Goal: Task Accomplishment & Management: Use online tool/utility

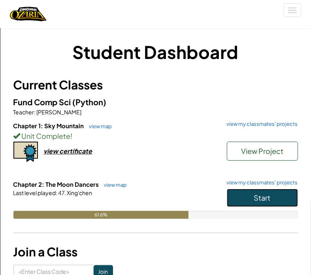
click at [272, 206] on button "Start" at bounding box center [262, 197] width 71 height 18
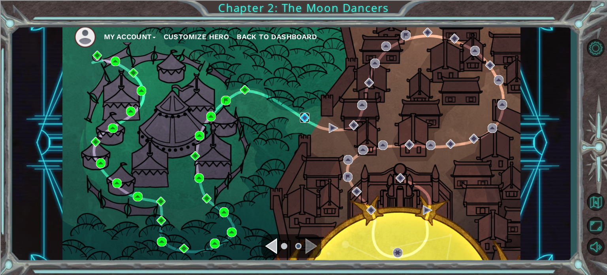
click at [303, 117] on img at bounding box center [304, 117] width 9 height 9
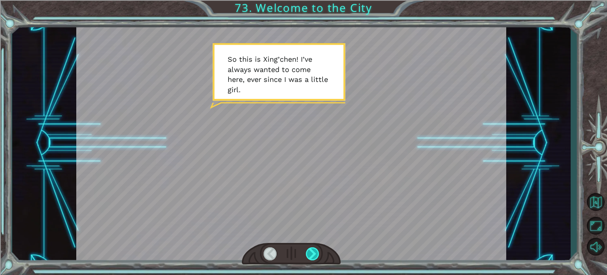
click at [313, 254] on div at bounding box center [312, 253] width 13 height 13
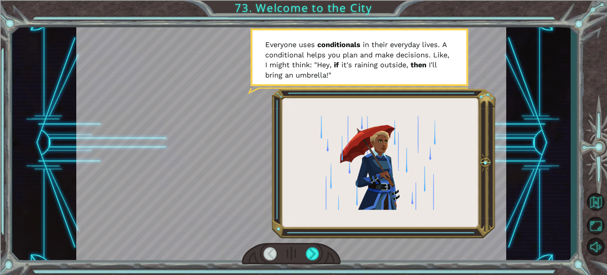
click at [260, 256] on div at bounding box center [291, 254] width 99 height 22
click at [269, 239] on div at bounding box center [291, 143] width 430 height 242
click at [271, 258] on div at bounding box center [270, 253] width 13 height 13
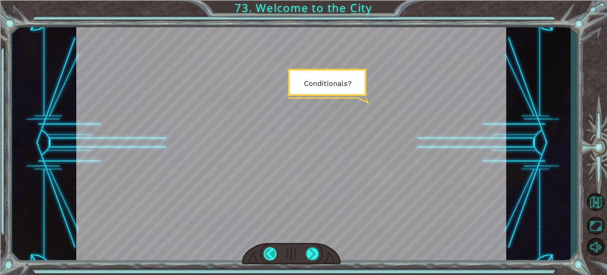
click at [271, 258] on div at bounding box center [270, 253] width 13 height 13
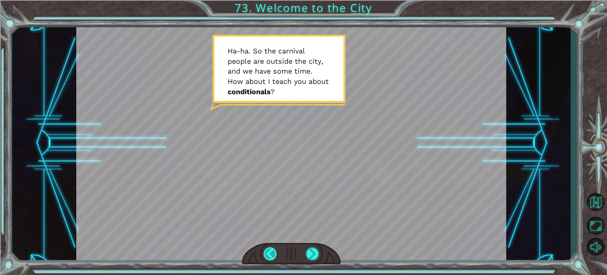
click at [271, 258] on div at bounding box center [270, 253] width 13 height 13
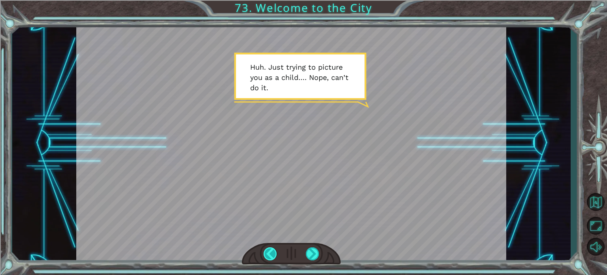
click at [271, 258] on div at bounding box center [270, 253] width 13 height 13
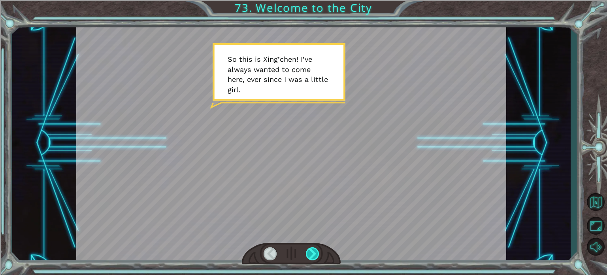
click at [311, 252] on div at bounding box center [312, 253] width 13 height 13
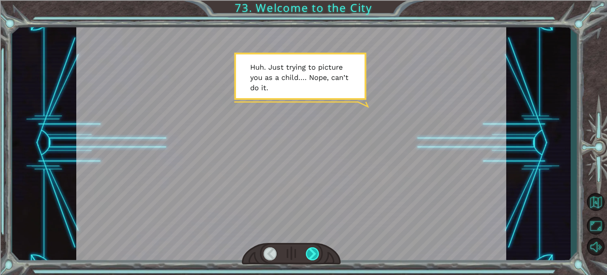
click at [311, 252] on div at bounding box center [312, 253] width 13 height 13
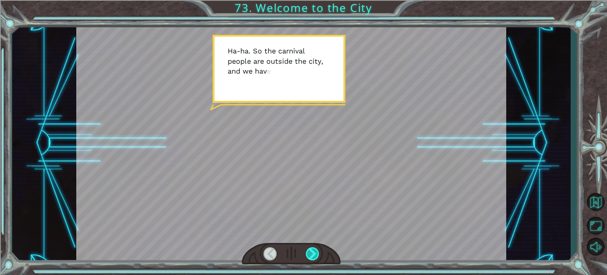
click at [311, 252] on div at bounding box center [312, 253] width 13 height 13
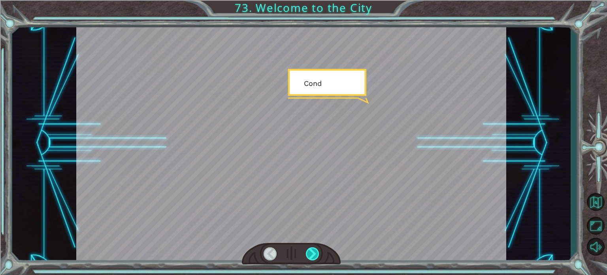
click at [311, 252] on div at bounding box center [312, 253] width 13 height 13
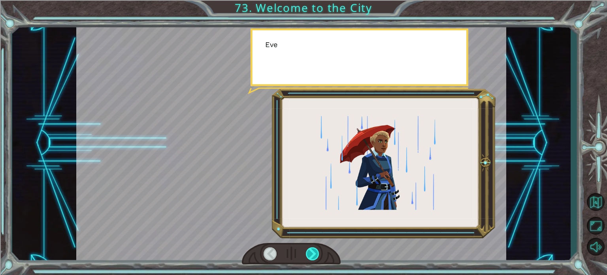
click at [311, 252] on div at bounding box center [312, 253] width 13 height 13
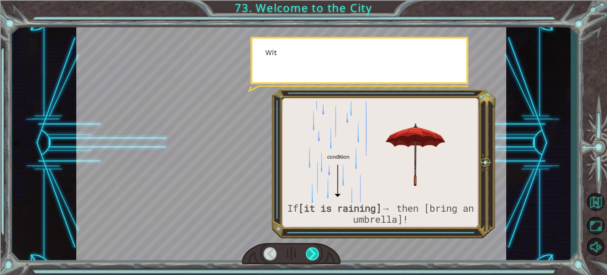
click at [311, 252] on div at bounding box center [312, 253] width 13 height 13
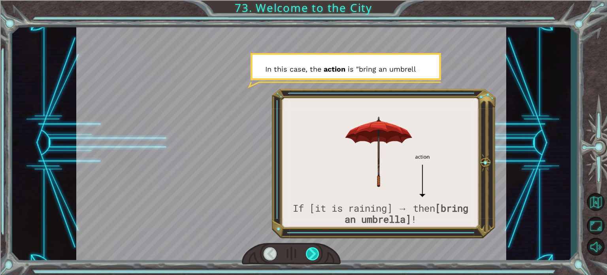
click at [311, 252] on div at bounding box center [312, 253] width 13 height 13
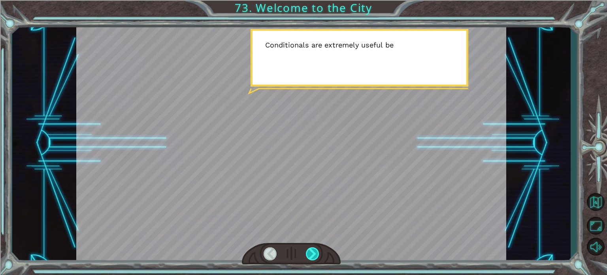
click at [311, 252] on div at bounding box center [312, 253] width 13 height 13
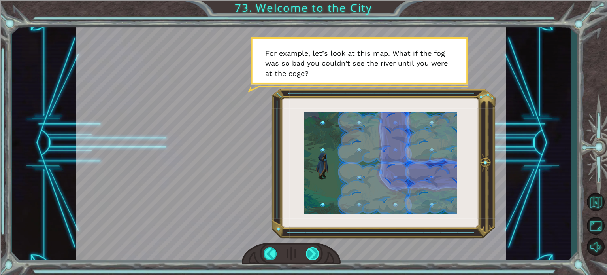
click at [311, 252] on div at bounding box center [312, 253] width 13 height 13
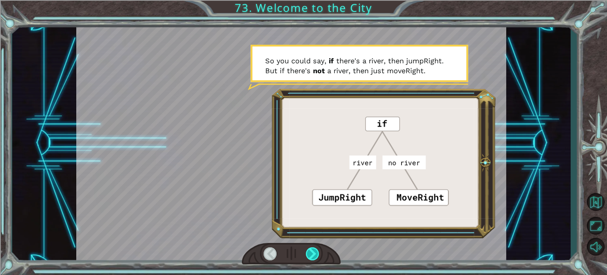
click at [311, 252] on div at bounding box center [312, 253] width 13 height 13
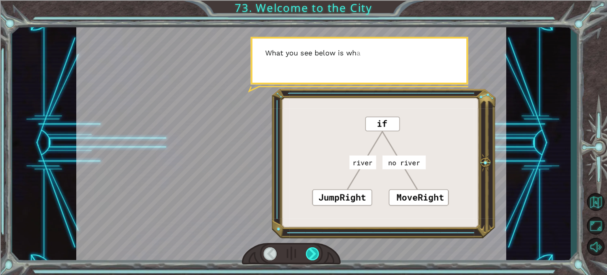
click at [311, 252] on div at bounding box center [312, 253] width 13 height 13
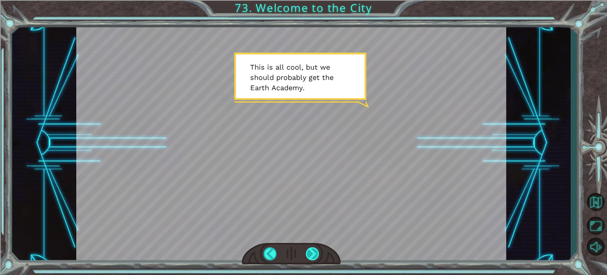
click at [311, 252] on div at bounding box center [312, 253] width 13 height 13
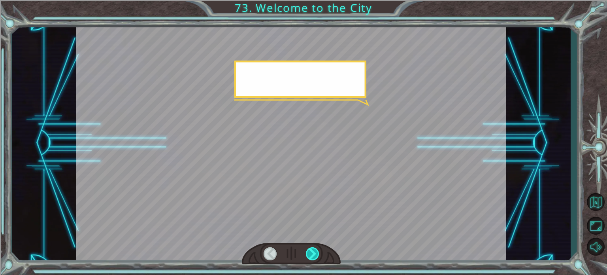
click at [311, 252] on div at bounding box center [312, 253] width 13 height 13
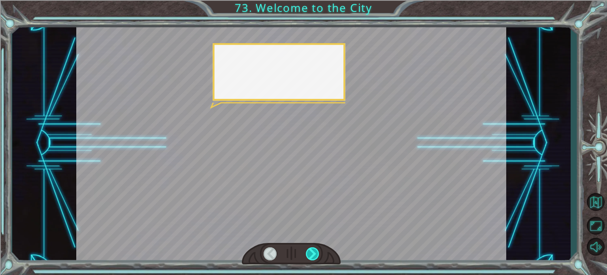
click at [311, 252] on div at bounding box center [312, 253] width 13 height 13
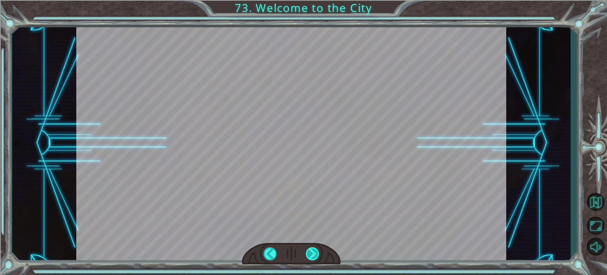
click at [311, 252] on div at bounding box center [312, 253] width 13 height 13
click at [311, 0] on div "S o t h i s i s X i n g ’ c h e n ! I ’ v e a l w a y s w a n t e d t o c o m e…" at bounding box center [303, 0] width 607 height 0
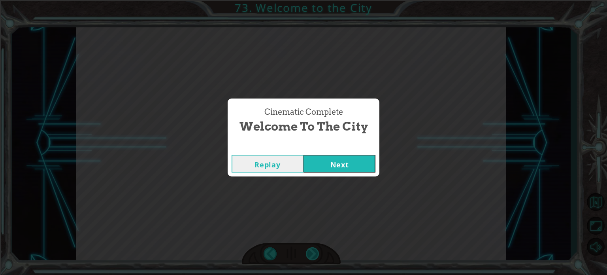
click at [311, 252] on div "Cinematic Complete Welcome to the City Replay Next" at bounding box center [303, 137] width 607 height 275
click at [349, 159] on button "Next" at bounding box center [339, 163] width 72 height 18
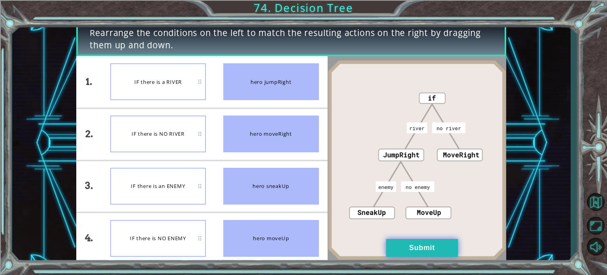
click at [387, 245] on button "Submit" at bounding box center [422, 248] width 72 height 18
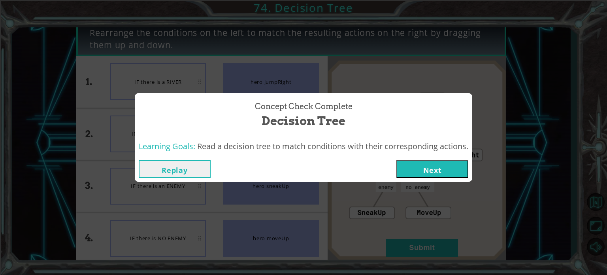
click at [414, 167] on button "Next" at bounding box center [432, 169] width 72 height 18
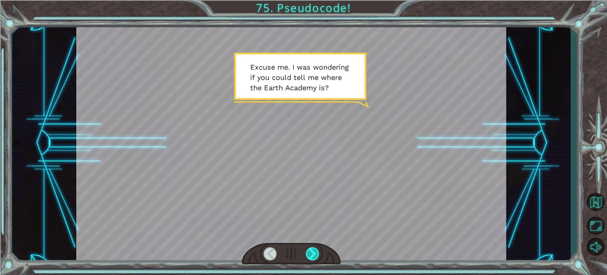
click at [312, 254] on div at bounding box center [312, 253] width 13 height 13
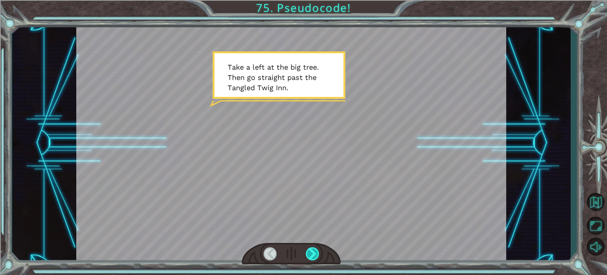
click at [312, 254] on div at bounding box center [312, 253] width 13 height 13
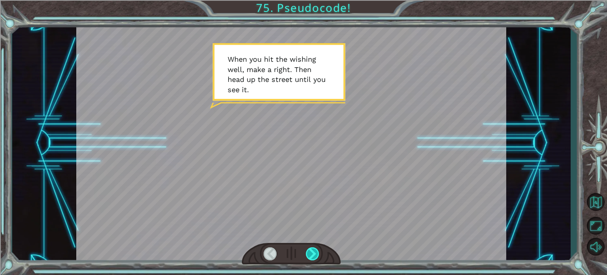
click at [312, 254] on div at bounding box center [312, 253] width 13 height 13
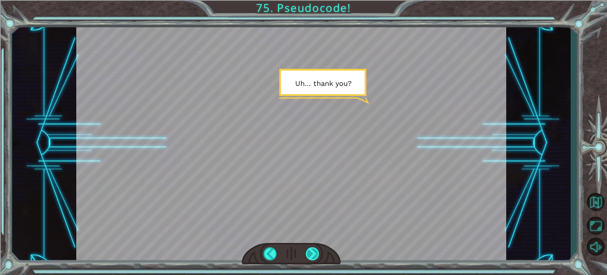
click at [312, 254] on div at bounding box center [312, 253] width 13 height 13
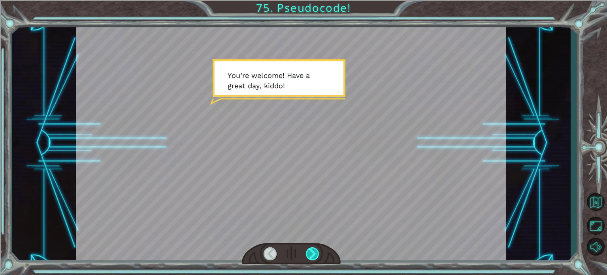
click at [312, 254] on div at bounding box center [312, 253] width 13 height 13
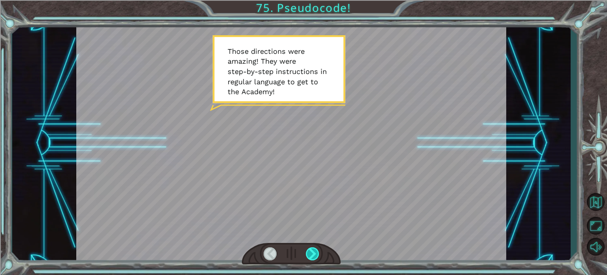
click at [312, 254] on div at bounding box center [312, 253] width 13 height 13
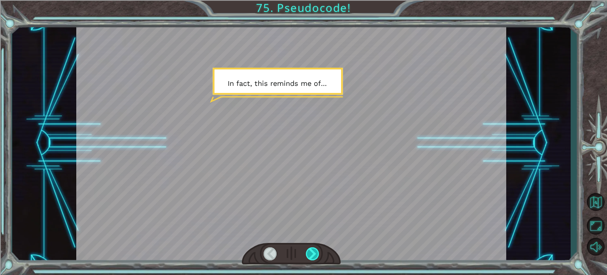
click at [312, 254] on div at bounding box center [312, 253] width 13 height 13
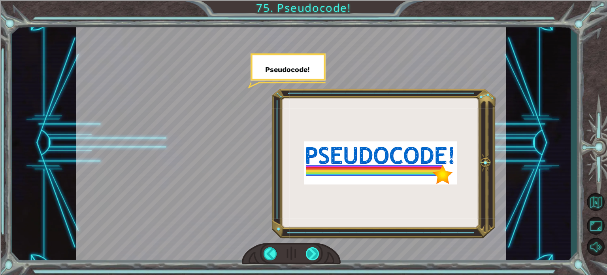
click at [312, 254] on div at bounding box center [312, 253] width 13 height 13
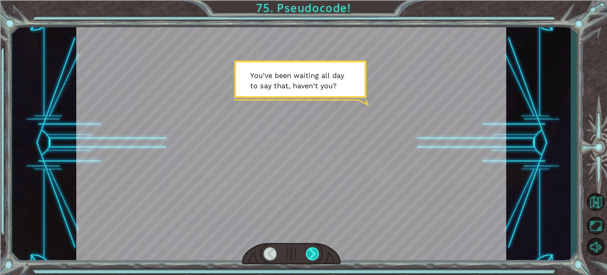
click at [312, 254] on div at bounding box center [312, 253] width 13 height 13
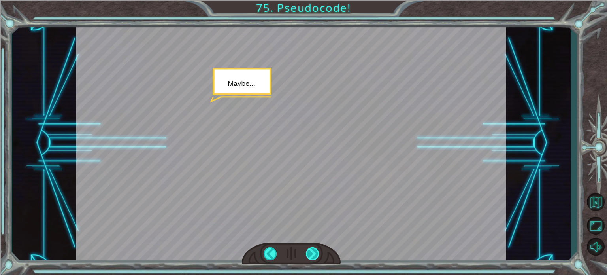
click at [312, 254] on div at bounding box center [312, 253] width 13 height 13
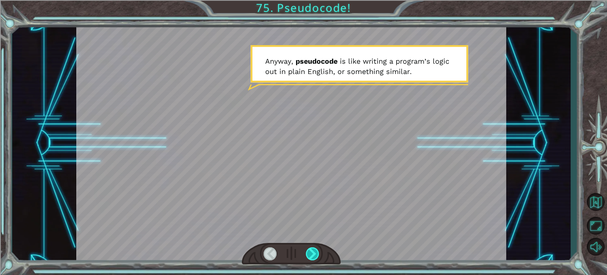
click at [312, 254] on div at bounding box center [312, 253] width 13 height 13
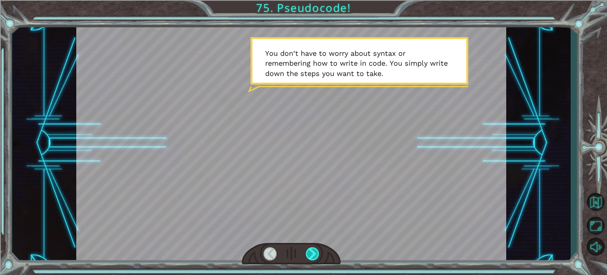
click at [312, 254] on div at bounding box center [312, 253] width 13 height 13
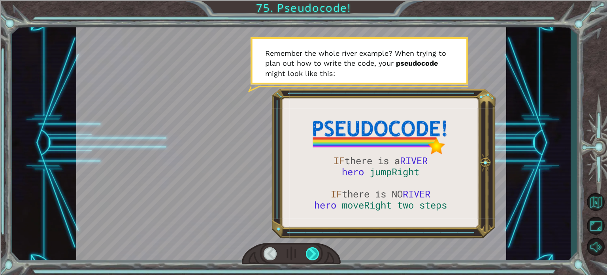
click at [313, 256] on div at bounding box center [312, 253] width 13 height 13
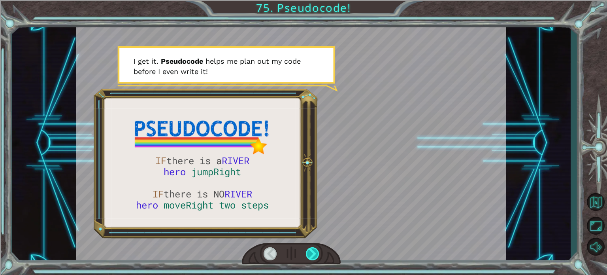
click at [313, 256] on div at bounding box center [312, 253] width 13 height 13
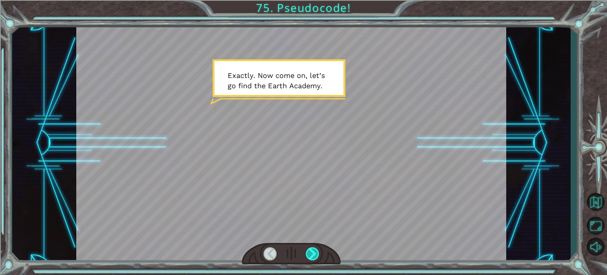
click at [308, 248] on div at bounding box center [312, 253] width 13 height 13
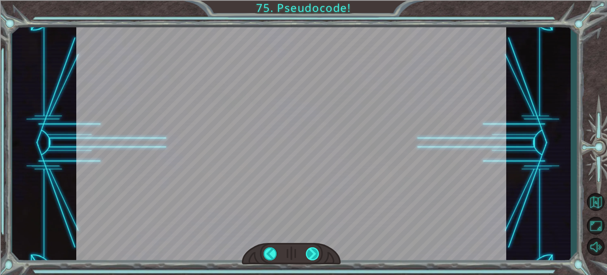
click at [308, 248] on div at bounding box center [312, 253] width 13 height 13
click at [310, 253] on div at bounding box center [312, 253] width 13 height 13
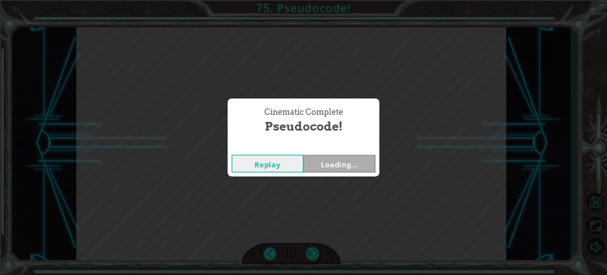
click at [310, 253] on div "Cinematic Complete Pseudocode! Replay Loading..." at bounding box center [303, 137] width 607 height 275
click at [340, 206] on div "Cinematic Complete Pseudocode! Replay Next" at bounding box center [303, 137] width 607 height 275
click at [342, 166] on button "Next" at bounding box center [339, 163] width 72 height 18
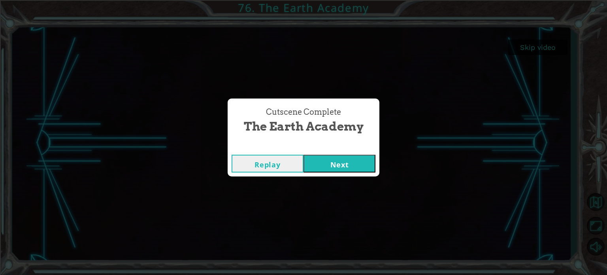
click at [328, 156] on button "Next" at bounding box center [339, 163] width 72 height 18
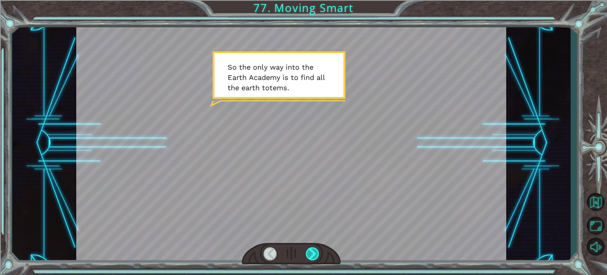
click at [317, 258] on div at bounding box center [312, 253] width 13 height 13
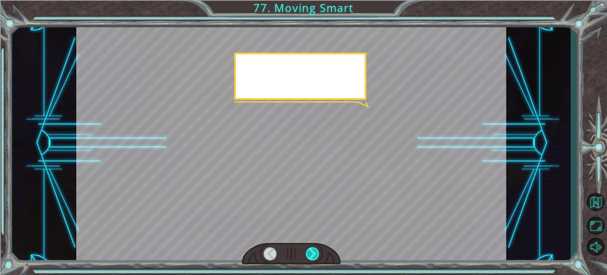
click at [317, 258] on div at bounding box center [312, 253] width 13 height 13
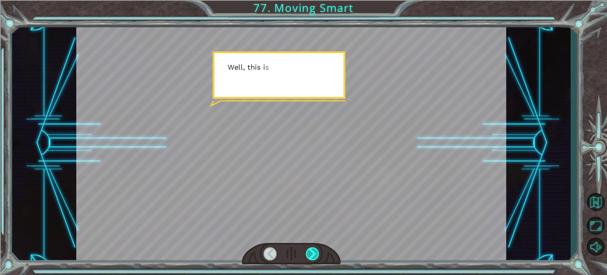
click at [317, 258] on div at bounding box center [312, 253] width 13 height 13
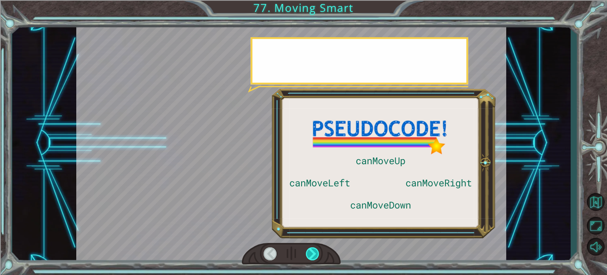
click at [317, 258] on div at bounding box center [312, 253] width 13 height 13
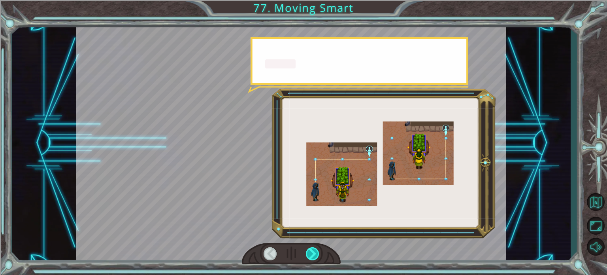
click at [317, 258] on div at bounding box center [312, 253] width 13 height 13
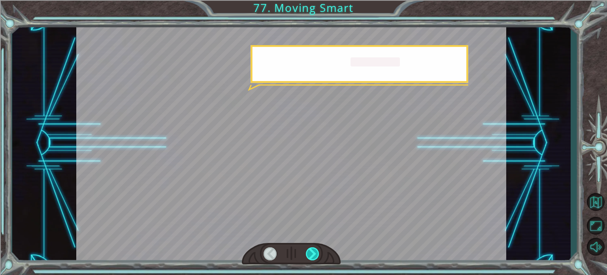
click at [317, 258] on div at bounding box center [312, 253] width 13 height 13
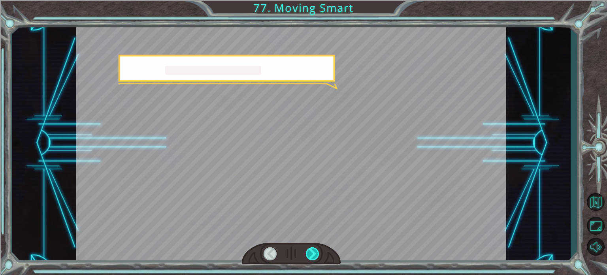
click at [317, 258] on div at bounding box center [312, 253] width 13 height 13
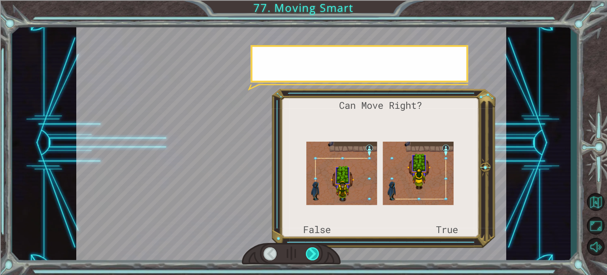
click at [317, 258] on div at bounding box center [312, 253] width 13 height 13
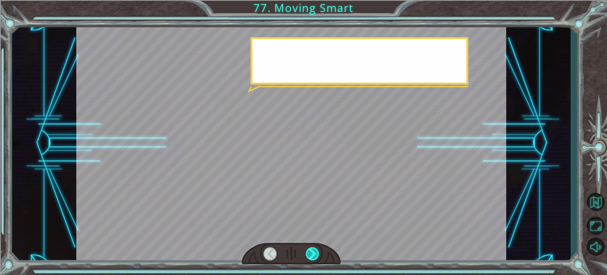
click at [317, 258] on div at bounding box center [312, 253] width 13 height 13
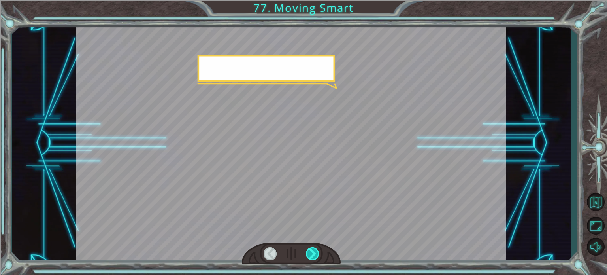
click at [317, 258] on div at bounding box center [312, 253] width 13 height 13
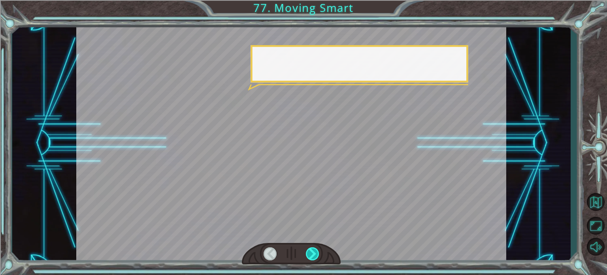
click at [317, 258] on div at bounding box center [312, 253] width 13 height 13
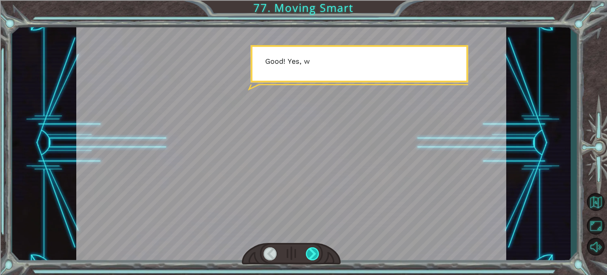
click at [317, 258] on div at bounding box center [312, 253] width 13 height 13
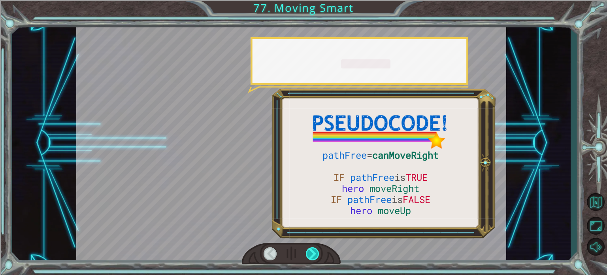
click at [317, 258] on div at bounding box center [312, 253] width 13 height 13
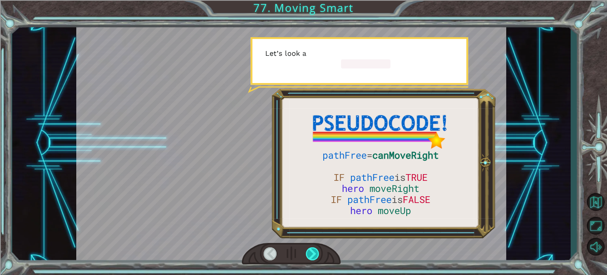
click at [317, 258] on div at bounding box center [312, 253] width 13 height 13
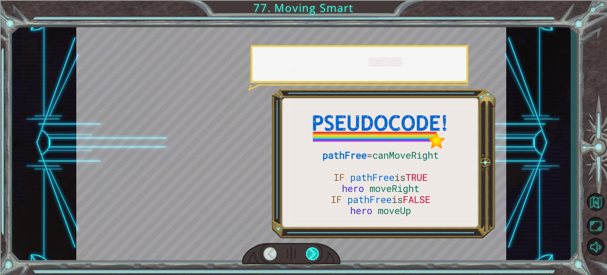
click at [317, 258] on div at bounding box center [312, 253] width 13 height 13
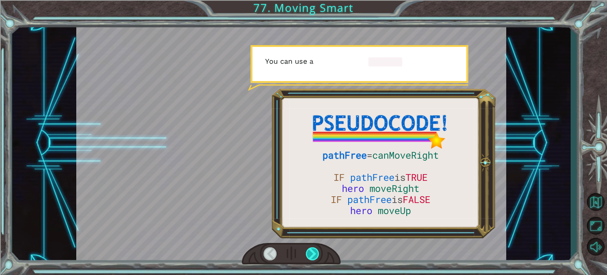
click at [317, 258] on div at bounding box center [312, 253] width 13 height 13
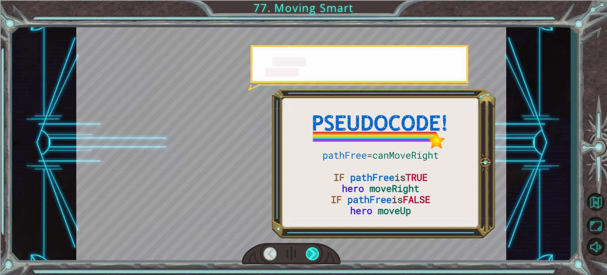
click at [317, 258] on div at bounding box center [312, 253] width 13 height 13
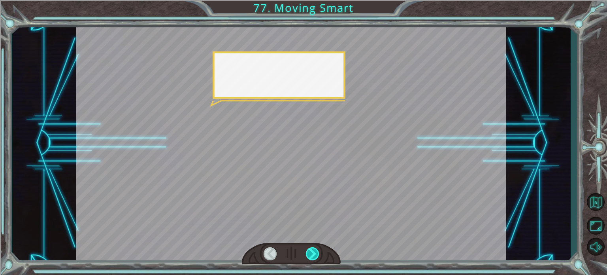
click at [317, 258] on div at bounding box center [312, 253] width 13 height 13
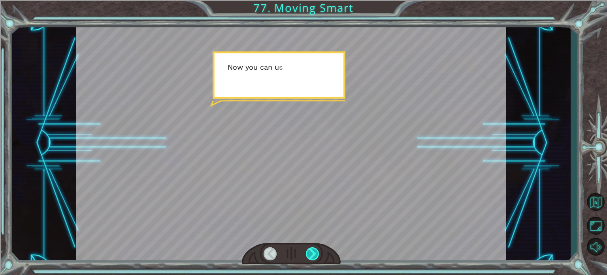
click at [317, 258] on div at bounding box center [312, 253] width 13 height 13
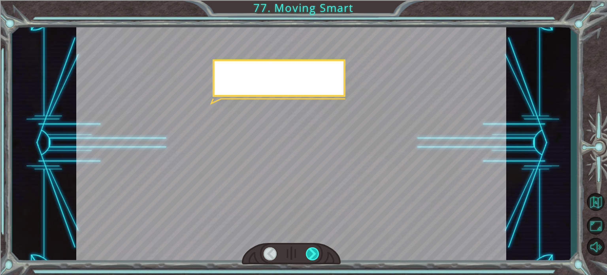
click at [317, 258] on div at bounding box center [312, 253] width 13 height 13
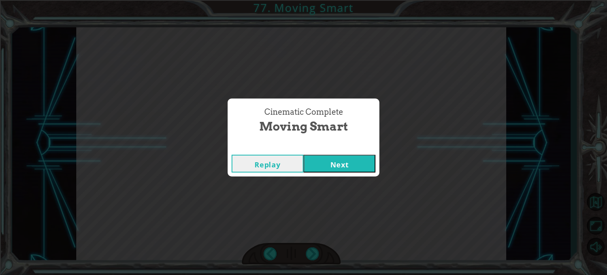
click at [326, 169] on button "Next" at bounding box center [339, 163] width 72 height 18
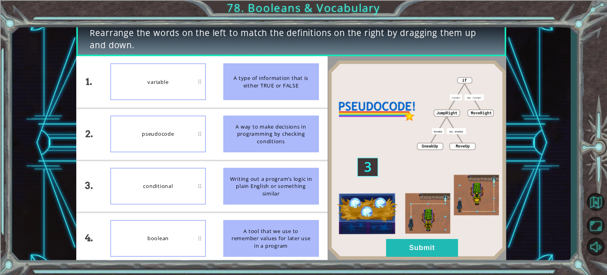
click at [166, 75] on div "variable" at bounding box center [158, 81] width 96 height 37
click at [184, 202] on div "conditional" at bounding box center [158, 186] width 96 height 37
click at [429, 252] on button "Submit" at bounding box center [422, 248] width 72 height 18
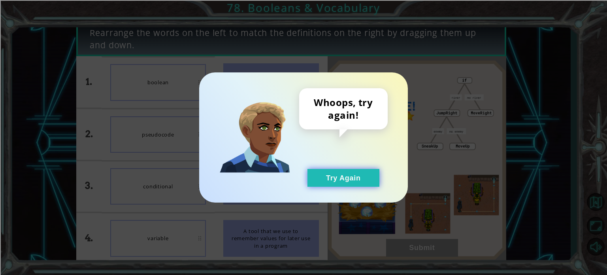
click at [338, 175] on button "Try Again" at bounding box center [343, 178] width 72 height 18
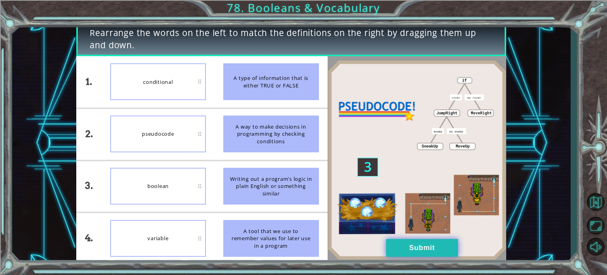
click at [423, 252] on button "Submit" at bounding box center [422, 248] width 72 height 18
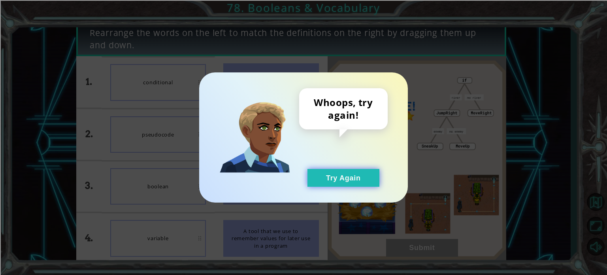
click at [358, 177] on button "Try Again" at bounding box center [343, 178] width 72 height 18
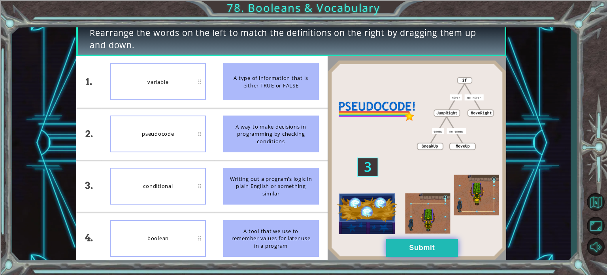
click at [427, 254] on button "Submit" at bounding box center [422, 248] width 72 height 18
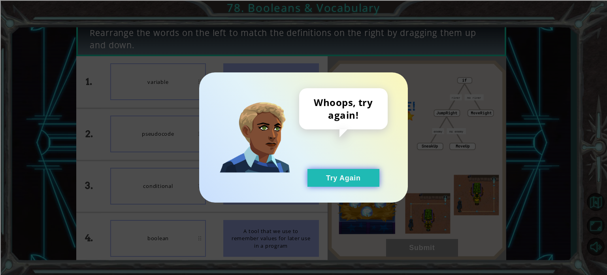
click at [348, 178] on button "Try Again" at bounding box center [343, 178] width 72 height 18
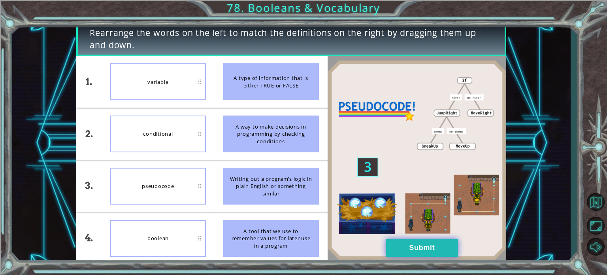
click at [411, 251] on button "Submit" at bounding box center [422, 248] width 72 height 18
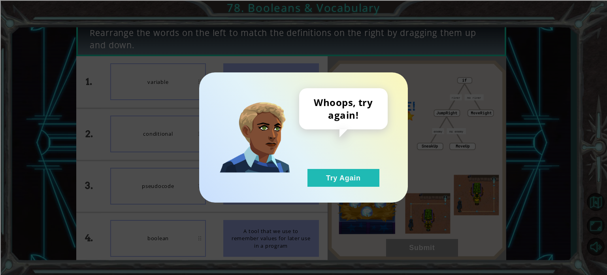
drag, startPoint x: 341, startPoint y: 151, endPoint x: 342, endPoint y: 162, distance: 11.1
click at [340, 155] on div "Whoops, try again! Try Again" at bounding box center [343, 137] width 89 height 98
drag, startPoint x: 342, startPoint y: 162, endPoint x: 348, endPoint y: 175, distance: 14.0
click at [343, 166] on div "Whoops, try again! Try Again" at bounding box center [343, 137] width 89 height 98
click at [348, 175] on button "Try Again" at bounding box center [343, 178] width 72 height 18
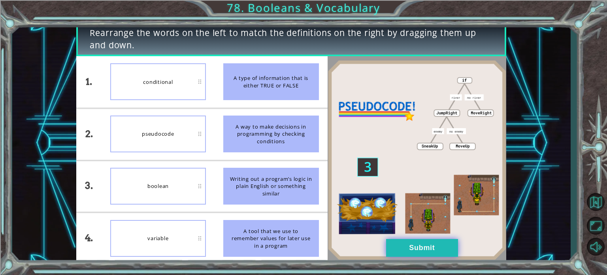
click at [393, 245] on button "Submit" at bounding box center [422, 248] width 72 height 18
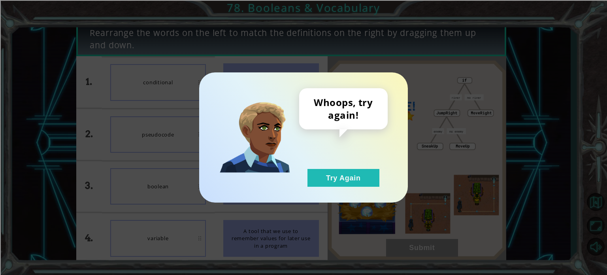
click at [339, 165] on div "Whoops, try again! Try Again" at bounding box center [343, 137] width 89 height 98
click at [341, 173] on button "Try Again" at bounding box center [343, 178] width 72 height 18
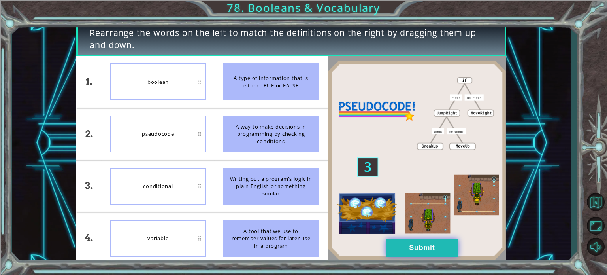
click at [409, 243] on button "Submit" at bounding box center [422, 248] width 72 height 18
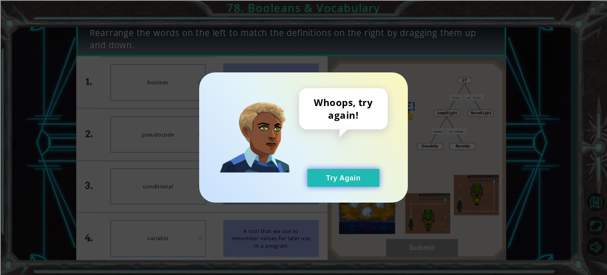
click at [354, 179] on button "Try Again" at bounding box center [343, 178] width 72 height 18
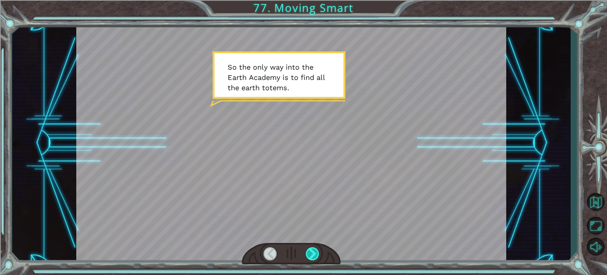
click at [310, 252] on div at bounding box center [312, 253] width 13 height 13
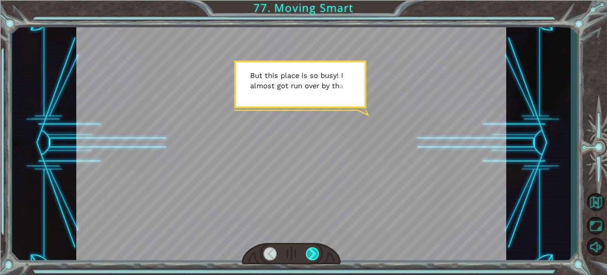
click at [310, 252] on div at bounding box center [312, 253] width 13 height 13
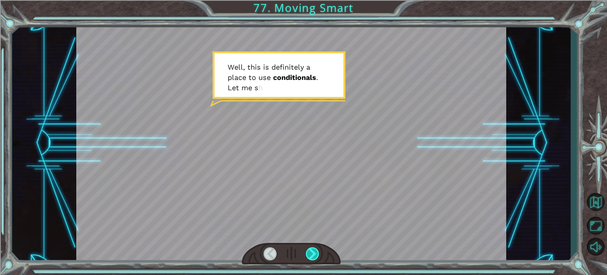
click at [310, 252] on div at bounding box center [312, 253] width 13 height 13
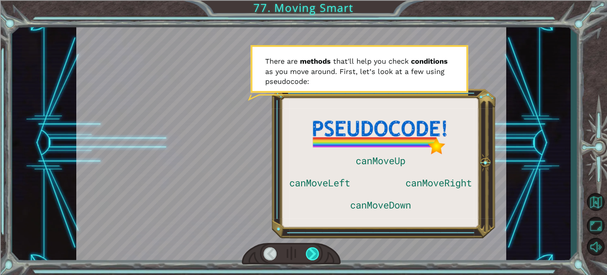
click at [310, 252] on div at bounding box center [312, 253] width 13 height 13
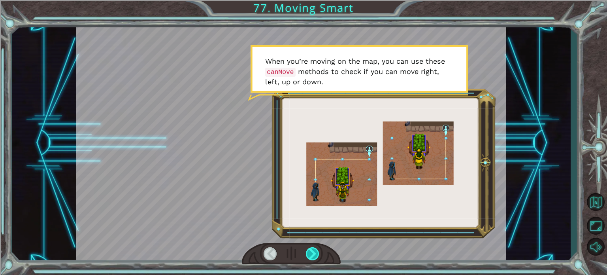
click at [310, 252] on div at bounding box center [312, 253] width 13 height 13
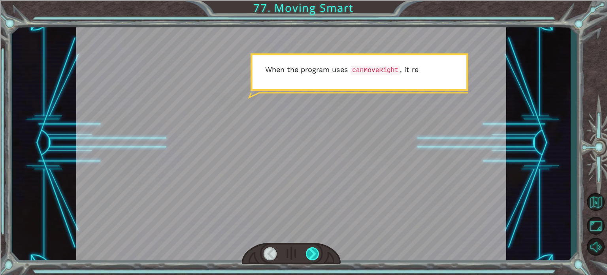
click at [310, 252] on div at bounding box center [312, 253] width 13 height 13
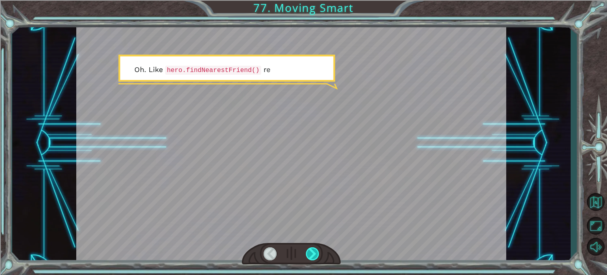
click at [310, 252] on div at bounding box center [312, 253] width 13 height 13
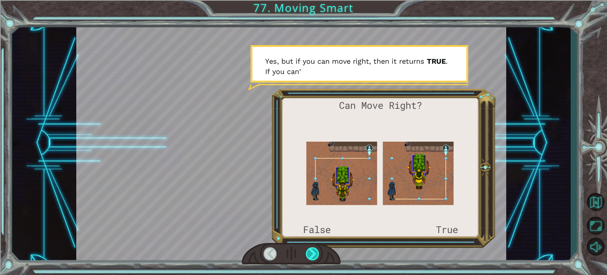
click at [310, 252] on div at bounding box center [312, 253] width 13 height 13
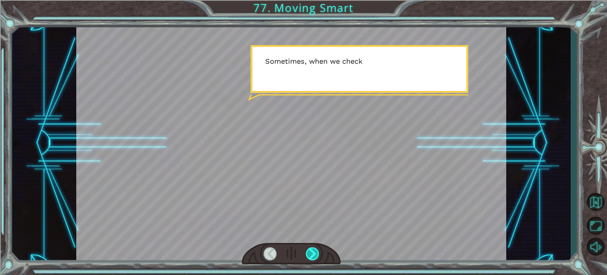
click at [310, 252] on div at bounding box center [312, 253] width 13 height 13
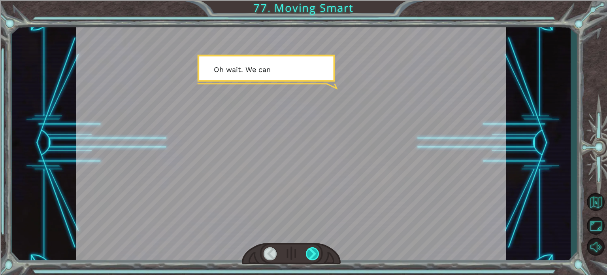
click at [310, 252] on div at bounding box center [312, 253] width 13 height 13
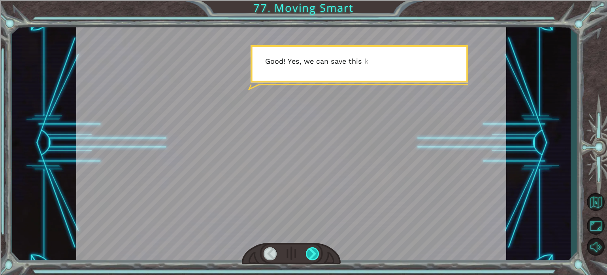
click at [310, 252] on div at bounding box center [312, 253] width 13 height 13
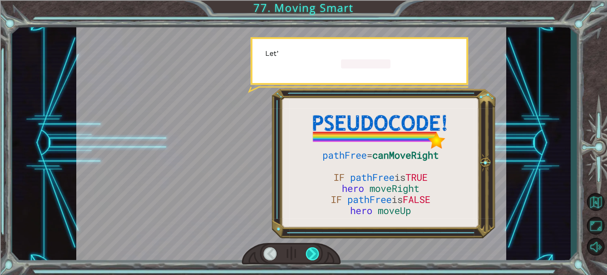
click at [310, 252] on div at bounding box center [312, 253] width 13 height 13
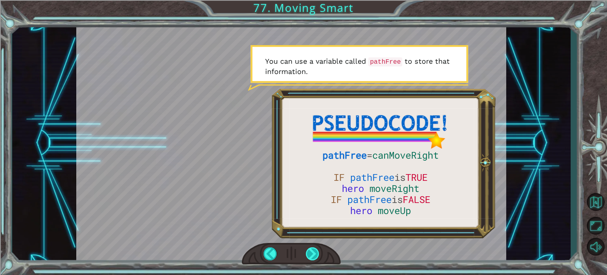
click at [310, 252] on div at bounding box center [312, 253] width 13 height 13
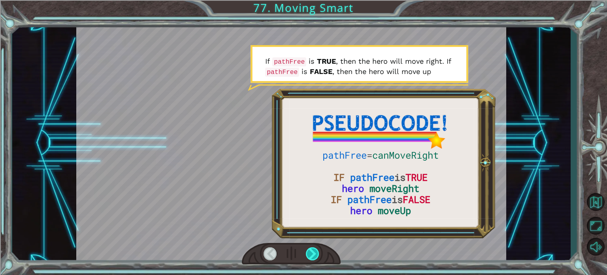
click at [310, 252] on div at bounding box center [312, 253] width 13 height 13
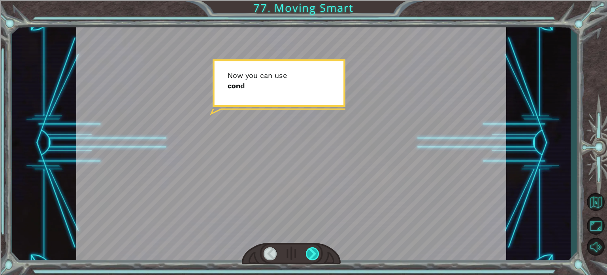
click at [310, 252] on div at bounding box center [312, 253] width 13 height 13
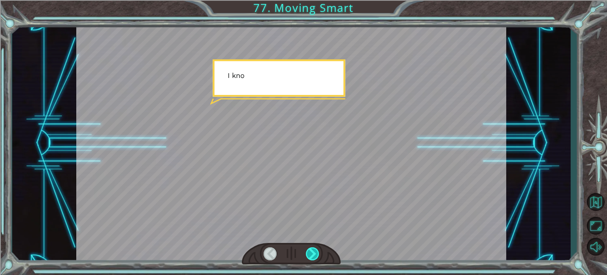
click at [310, 252] on div at bounding box center [312, 253] width 13 height 13
click at [310, 0] on div "pathFree = canMoveRight IF pathFree is TRUE hero moveRight IF pathFree is FALSE…" at bounding box center [303, 0] width 607 height 0
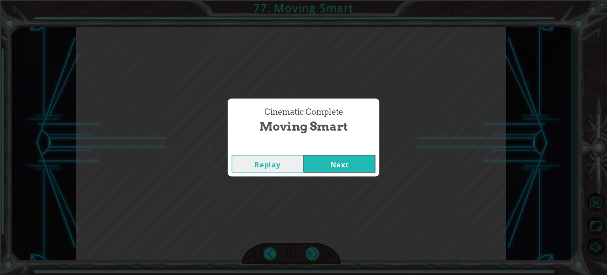
click at [310, 252] on div "Cinematic Complete Moving Smart Replay Next" at bounding box center [303, 137] width 607 height 275
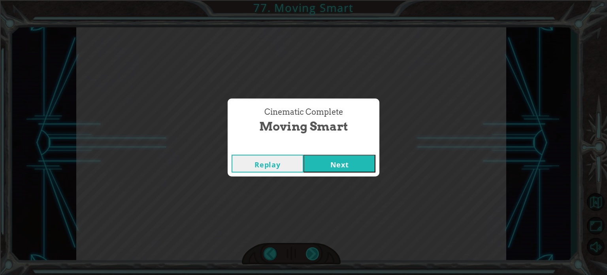
click at [310, 252] on div "Cinematic Complete Moving Smart Replay Next" at bounding box center [303, 137] width 607 height 275
click at [311, 168] on button "Next" at bounding box center [339, 163] width 72 height 18
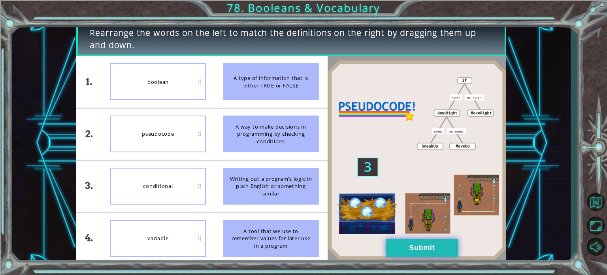
click at [438, 251] on button "Submit" at bounding box center [422, 248] width 72 height 18
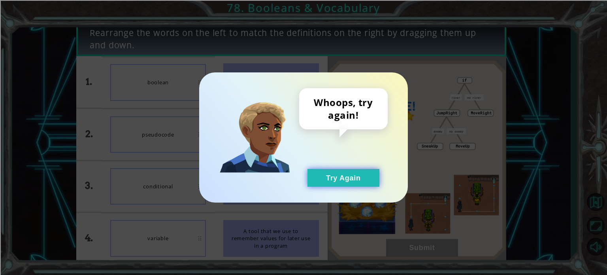
click at [336, 173] on button "Try Again" at bounding box center [343, 178] width 72 height 18
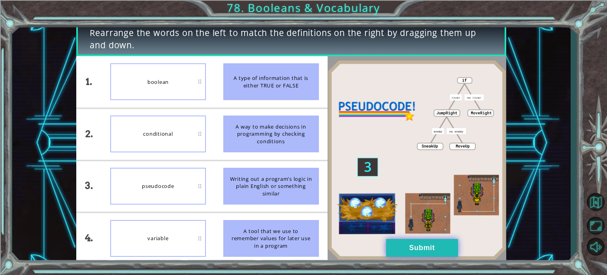
click at [426, 248] on button "Submit" at bounding box center [422, 248] width 72 height 18
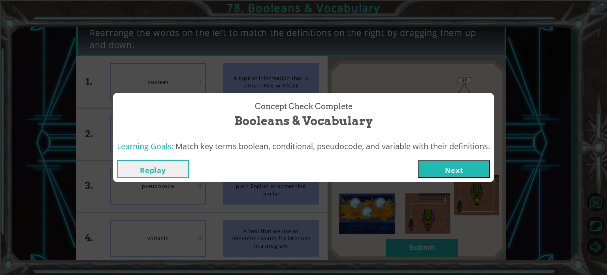
click at [450, 167] on button "Next" at bounding box center [454, 169] width 72 height 18
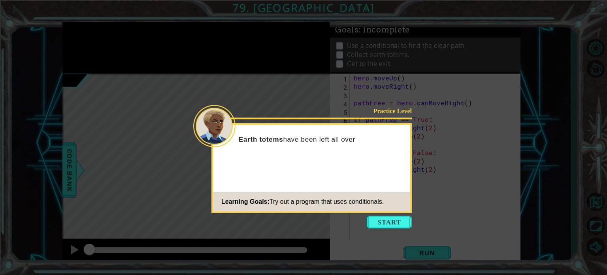
click at [390, 223] on button "Start" at bounding box center [389, 221] width 45 height 13
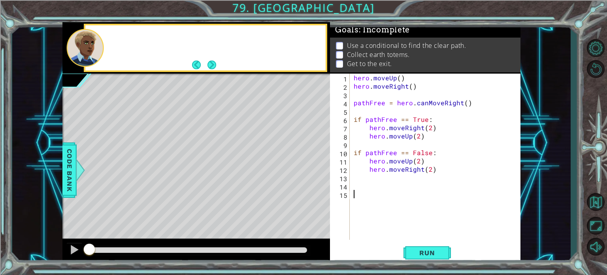
click at [390, 223] on div "hero . moveUp ( ) hero . moveRight ( ) pathFree = hero . canMoveRight ( ) if pa…" at bounding box center [437, 164] width 170 height 183
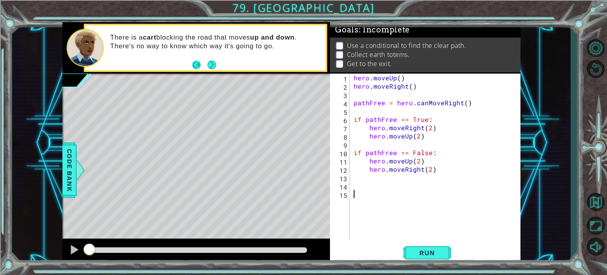
click at [202, 64] on button "Back" at bounding box center [199, 64] width 15 height 9
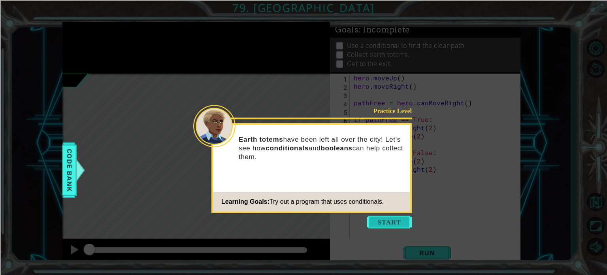
click at [367, 220] on body "1 ההההההההההההההההההההההההההההההההההההההההההההההההההההההההההההההההההההההההההההה…" at bounding box center [303, 137] width 607 height 275
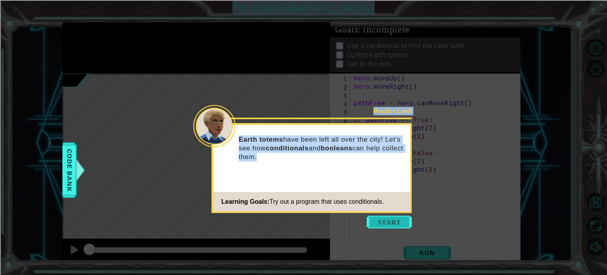
click at [369, 220] on button "Start" at bounding box center [389, 221] width 45 height 13
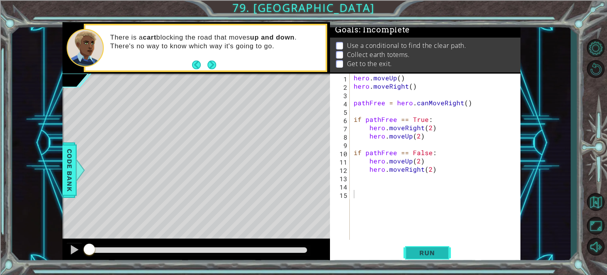
click at [421, 251] on span "Run" at bounding box center [426, 253] width 31 height 8
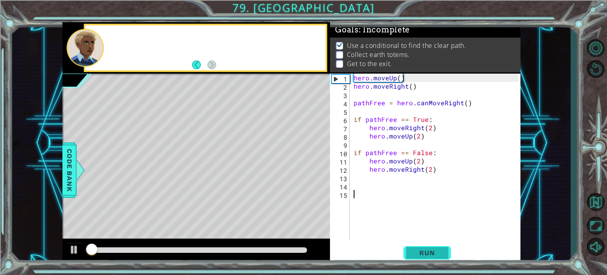
scroll to position [4, 0]
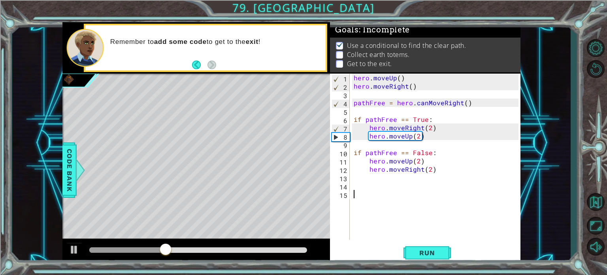
click at [387, 180] on div "hero . moveUp ( ) hero . moveRight ( ) pathFree = hero . canMoveRight ( ) if pa…" at bounding box center [437, 164] width 170 height 183
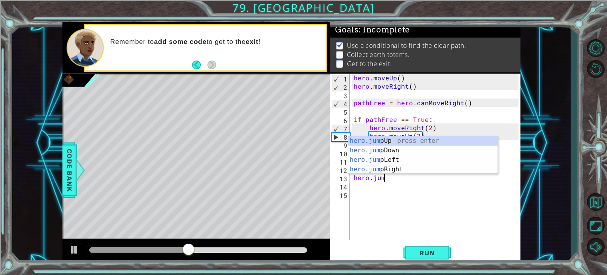
scroll to position [0, 2]
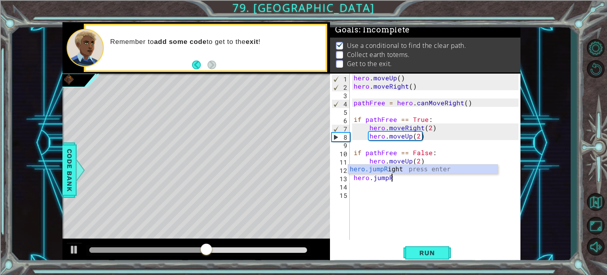
type textarea "hero.jumpRi"
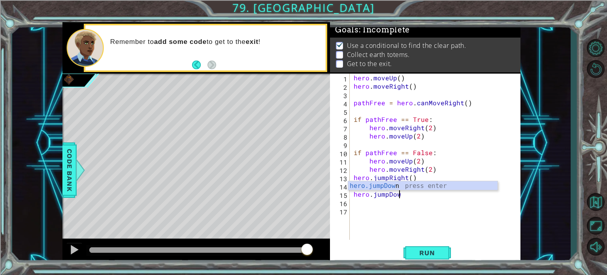
scroll to position [0, 6]
type textarea "hero.moveRight(1)hero.jumpDown"
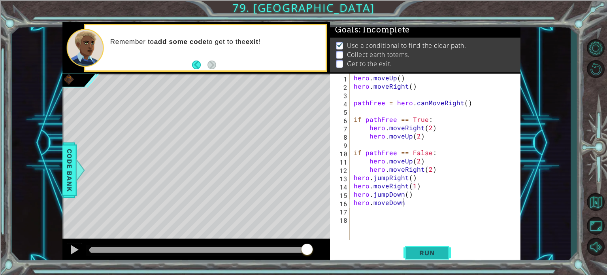
click at [418, 249] on span "Run" at bounding box center [426, 253] width 31 height 8
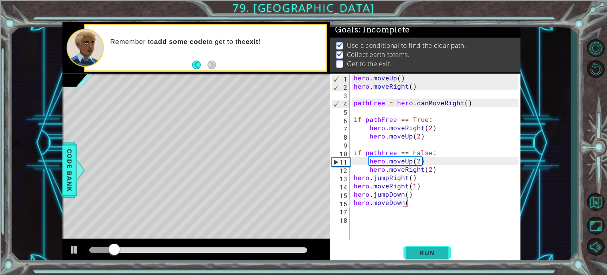
type textarea "hero.moveDown()"
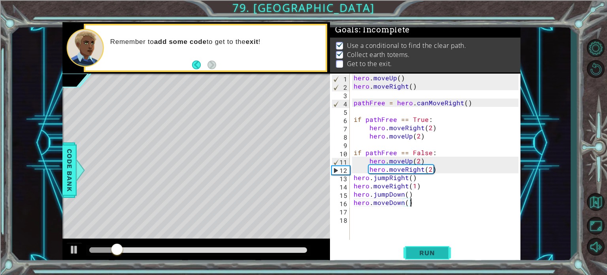
scroll to position [0, 0]
click at [418, 249] on span "Run" at bounding box center [426, 253] width 31 height 8
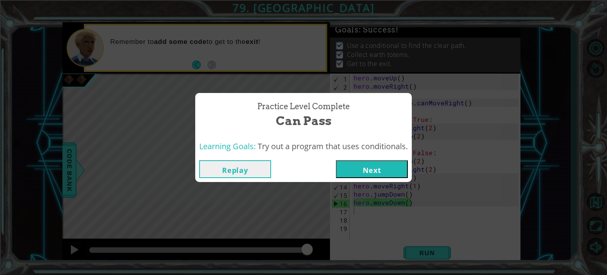
click at [360, 174] on button "Next" at bounding box center [372, 169] width 72 height 18
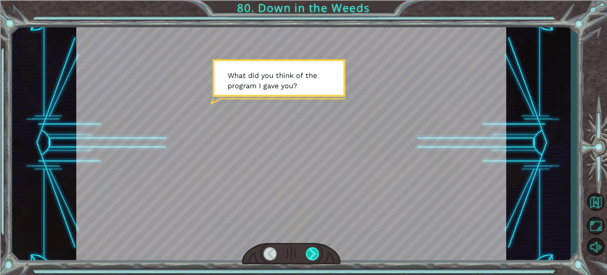
click at [307, 251] on div at bounding box center [312, 253] width 13 height 13
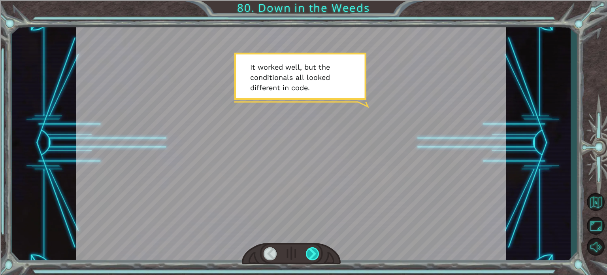
click at [307, 251] on div at bounding box center [312, 253] width 13 height 13
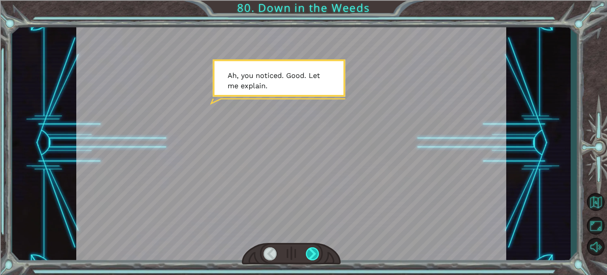
click at [307, 251] on div at bounding box center [312, 253] width 13 height 13
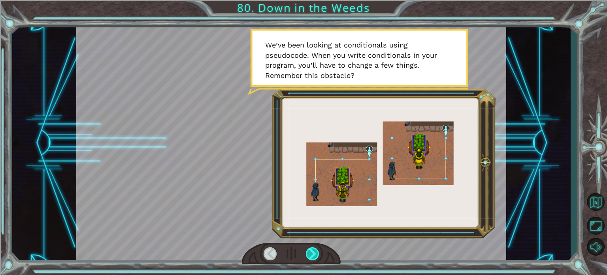
click at [307, 251] on div at bounding box center [312, 253] width 13 height 13
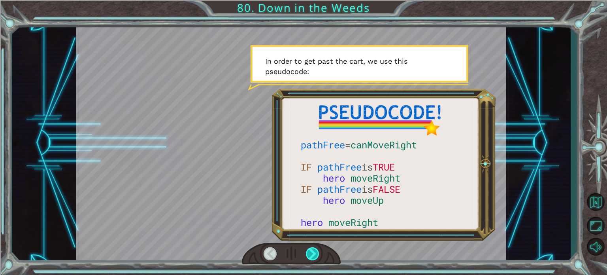
click at [307, 251] on div at bounding box center [312, 253] width 13 height 13
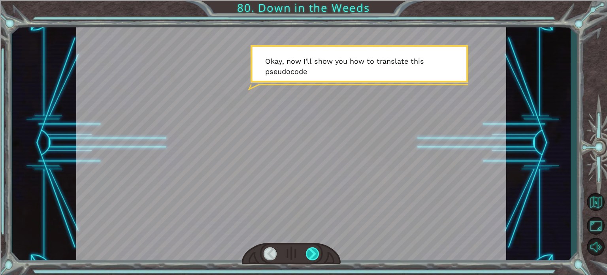
click at [307, 251] on div at bounding box center [312, 253] width 13 height 13
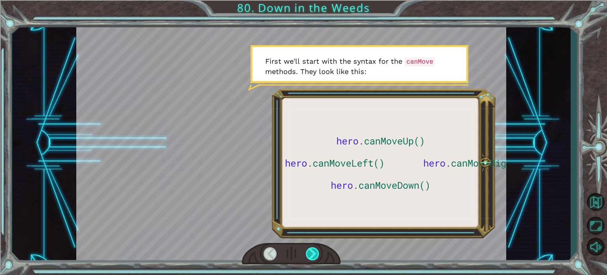
click at [307, 251] on div at bounding box center [312, 253] width 13 height 13
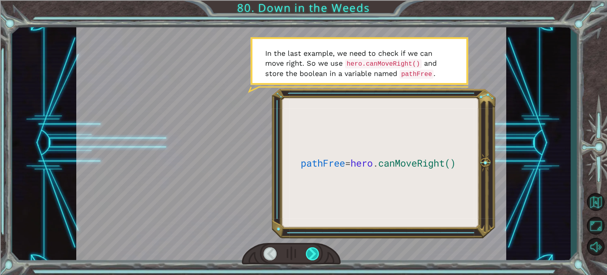
click at [307, 251] on div at bounding box center [312, 253] width 13 height 13
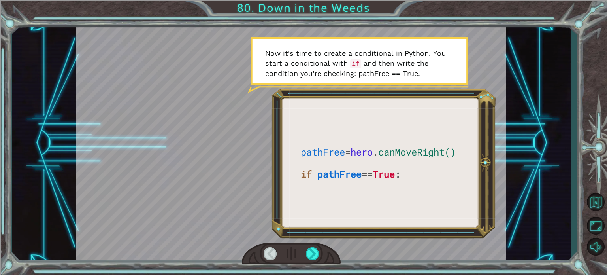
click at [305, 250] on div at bounding box center [291, 254] width 99 height 22
click at [306, 250] on div at bounding box center [312, 253] width 13 height 13
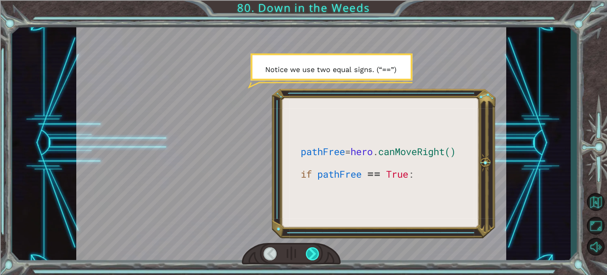
click at [306, 250] on div at bounding box center [312, 253] width 13 height 13
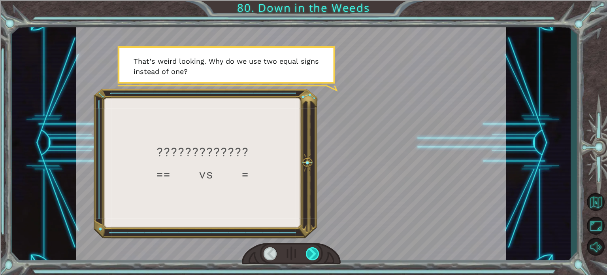
click at [306, 250] on div at bounding box center [312, 253] width 13 height 13
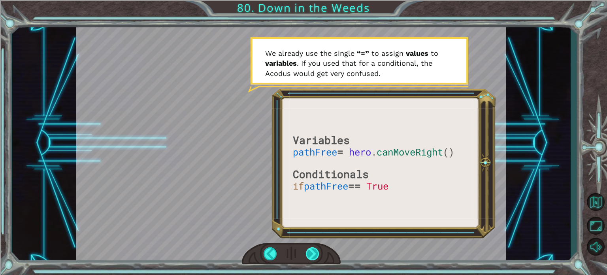
click at [306, 250] on div at bounding box center [312, 253] width 13 height 13
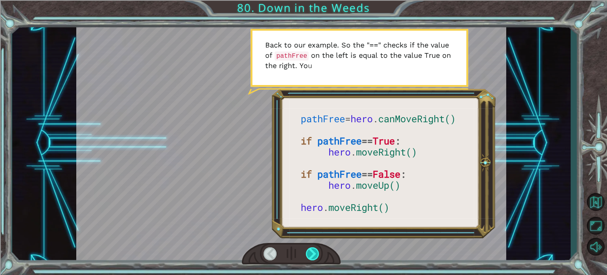
click at [306, 250] on div at bounding box center [312, 253] width 13 height 13
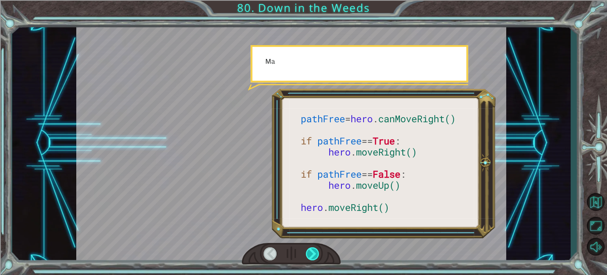
click at [306, 250] on div at bounding box center [312, 253] width 13 height 13
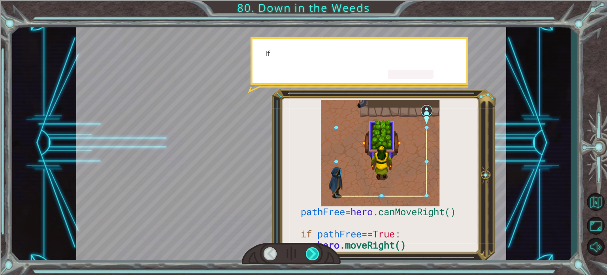
click at [306, 250] on div at bounding box center [312, 253] width 13 height 13
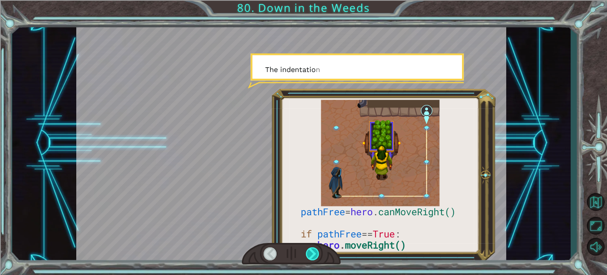
click at [306, 250] on div at bounding box center [312, 253] width 13 height 13
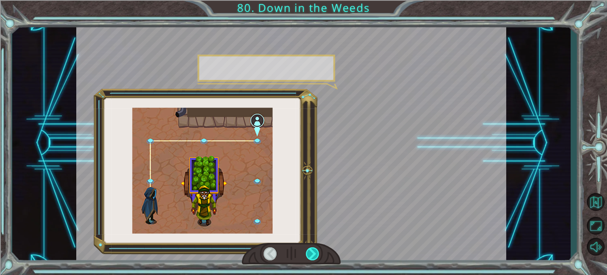
click at [306, 250] on div at bounding box center [312, 253] width 13 height 13
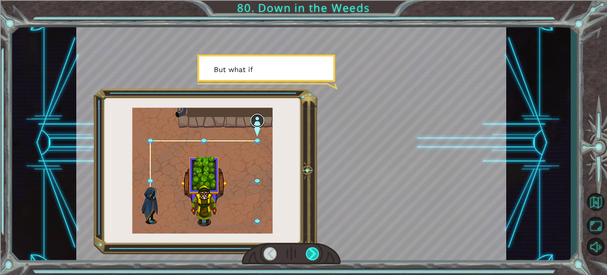
click at [306, 250] on div at bounding box center [312, 253] width 13 height 13
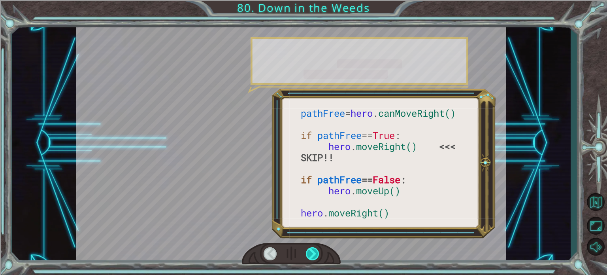
click at [306, 250] on div at bounding box center [312, 253] width 13 height 13
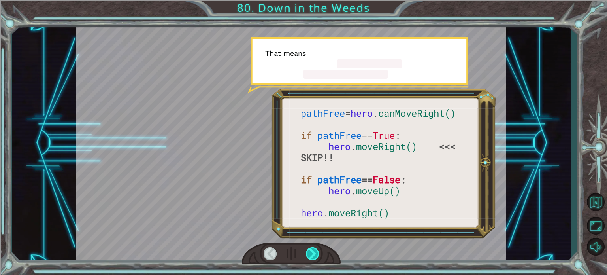
click at [306, 250] on div at bounding box center [312, 253] width 13 height 13
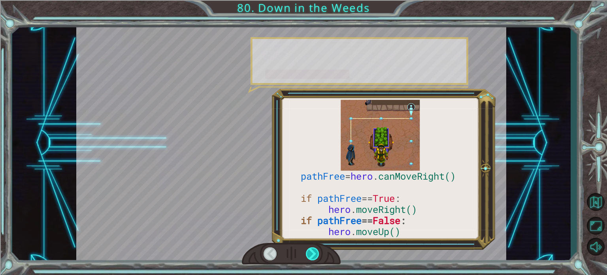
click at [306, 250] on div at bounding box center [312, 253] width 13 height 13
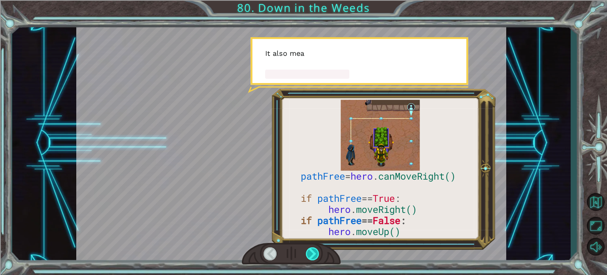
click at [306, 250] on div at bounding box center [312, 253] width 13 height 13
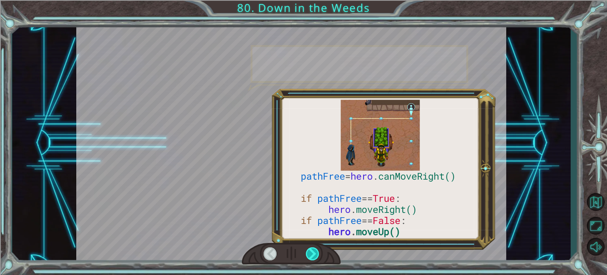
click at [306, 250] on div at bounding box center [312, 253] width 13 height 13
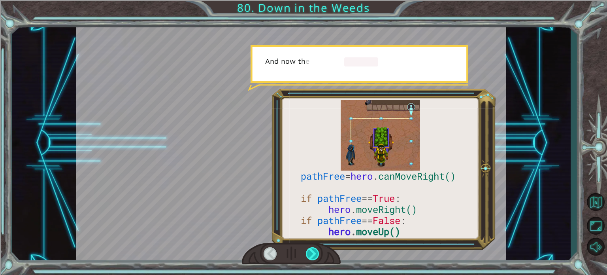
click at [306, 250] on div at bounding box center [312, 253] width 13 height 13
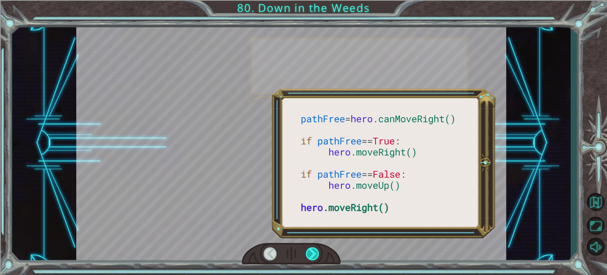
click at [306, 250] on div at bounding box center [312, 253] width 13 height 13
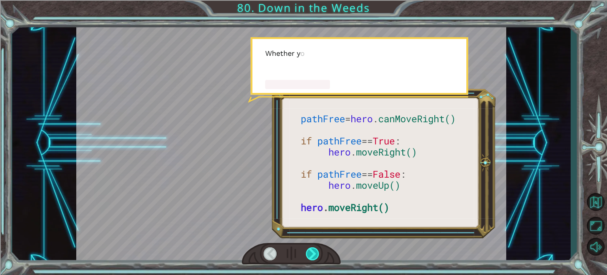
click at [306, 250] on div at bounding box center [312, 253] width 13 height 13
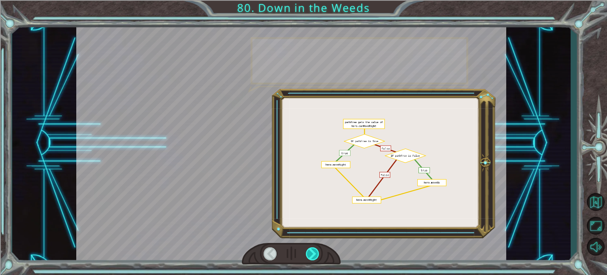
click at [307, 249] on div at bounding box center [312, 253] width 13 height 13
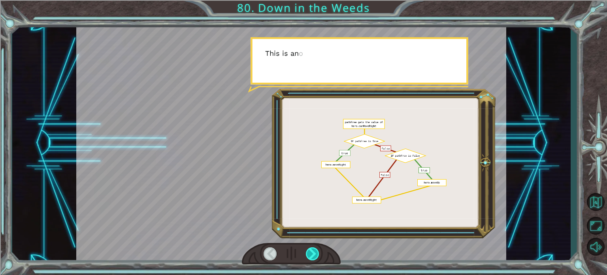
click at [307, 249] on div at bounding box center [312, 253] width 13 height 13
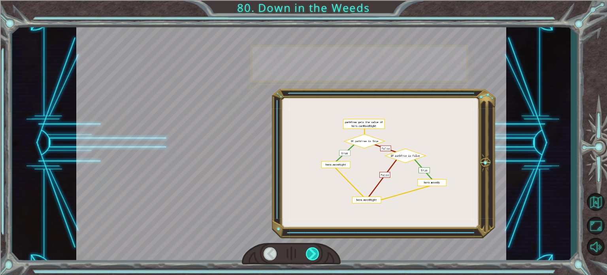
click at [307, 249] on div at bounding box center [312, 253] width 13 height 13
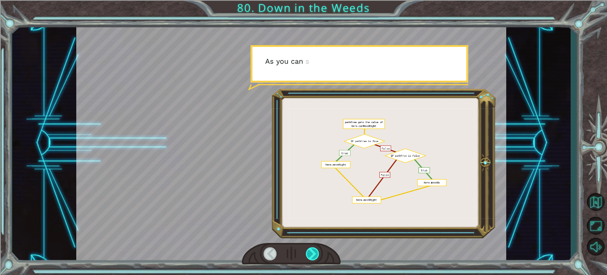
click at [307, 249] on div at bounding box center [312, 253] width 13 height 13
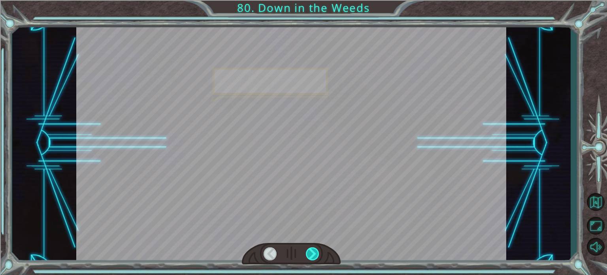
click at [307, 249] on div at bounding box center [312, 253] width 13 height 13
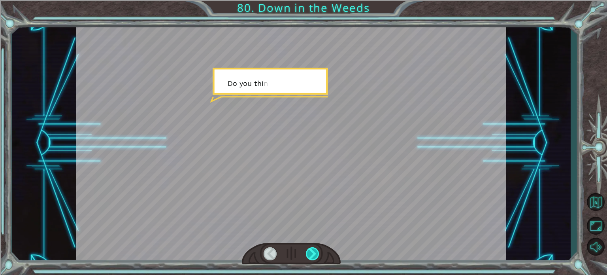
click at [307, 249] on div at bounding box center [312, 253] width 13 height 13
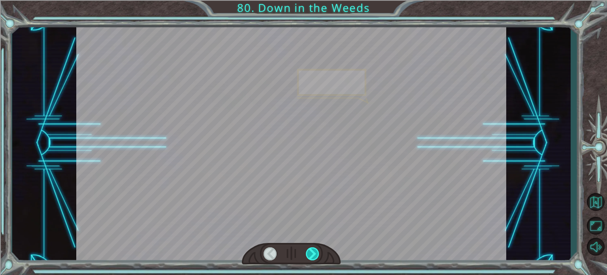
click at [307, 249] on div at bounding box center [312, 253] width 13 height 13
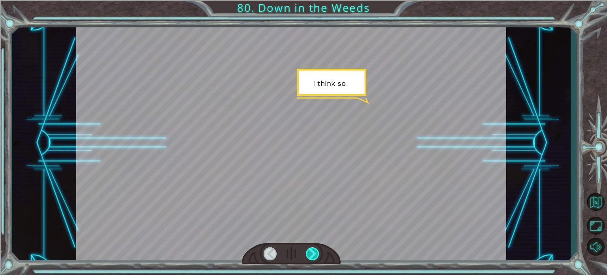
click at [307, 249] on div at bounding box center [312, 253] width 13 height 13
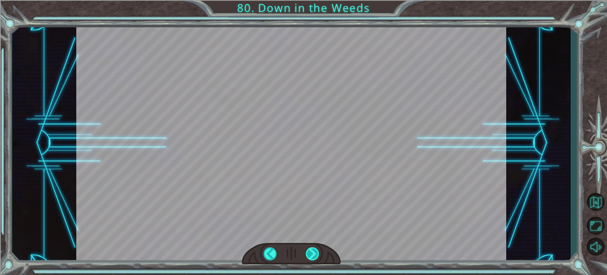
click at [307, 0] on div "W h a t d i d y o u t h i n k o f t h e p r o g r a m I g a v e y o u ? I t w o…" at bounding box center [303, 0] width 607 height 0
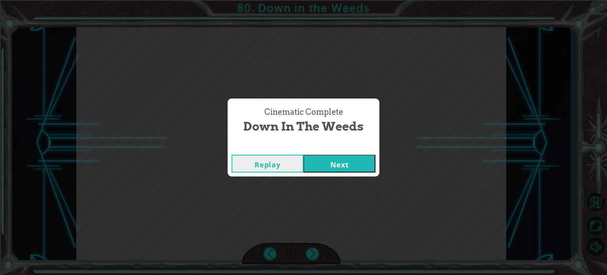
click at [322, 175] on div "Replay Next" at bounding box center [304, 164] width 152 height 26
click at [322, 167] on button "Next" at bounding box center [339, 163] width 72 height 18
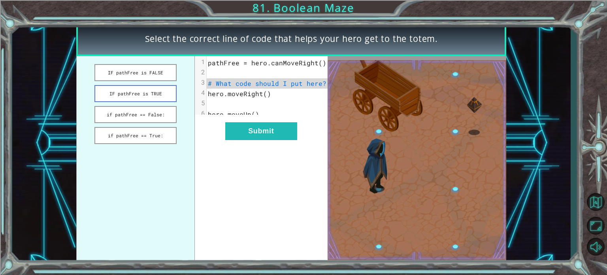
click at [136, 95] on button "IF pathFree is TRUE" at bounding box center [135, 93] width 82 height 17
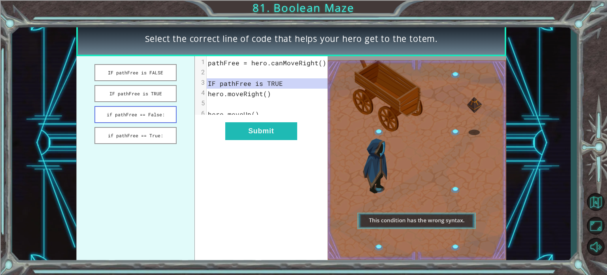
click at [153, 110] on button "if pathFree == False:" at bounding box center [135, 114] width 82 height 17
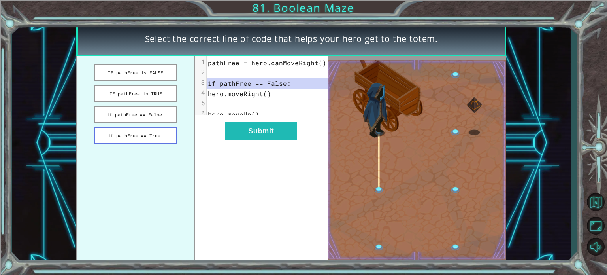
click at [146, 130] on button "if pathFree == True:" at bounding box center [135, 135] width 82 height 17
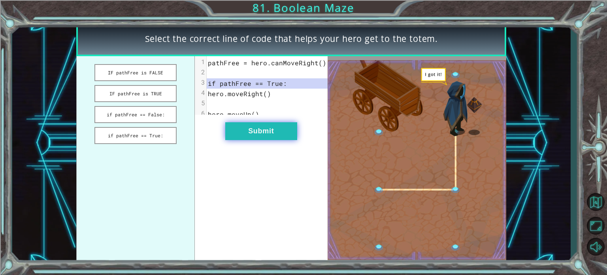
click at [258, 138] on button "Submit" at bounding box center [261, 131] width 72 height 18
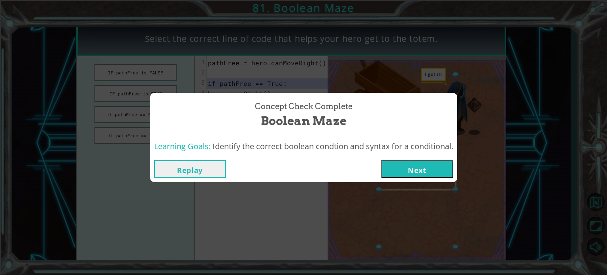
click at [400, 176] on button "Next" at bounding box center [417, 169] width 72 height 18
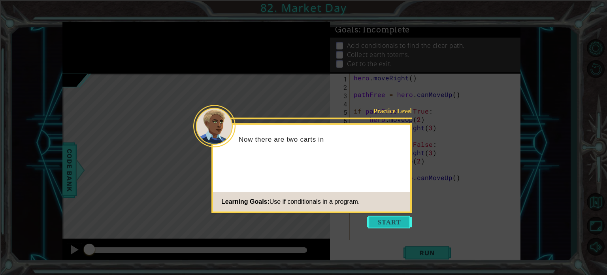
click at [382, 226] on button "Start" at bounding box center [389, 221] width 45 height 13
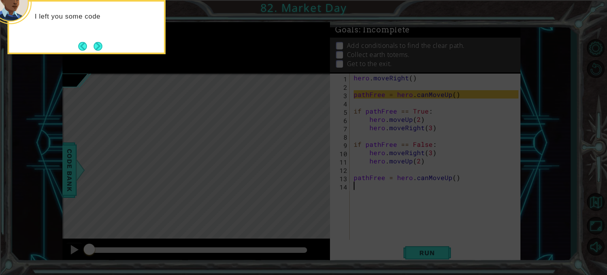
click at [86, 50] on button "Back" at bounding box center [85, 46] width 15 height 9
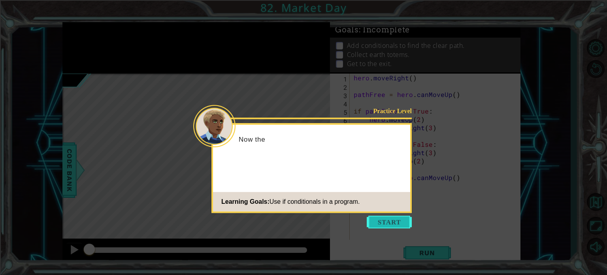
click at [391, 219] on button "Start" at bounding box center [389, 221] width 45 height 13
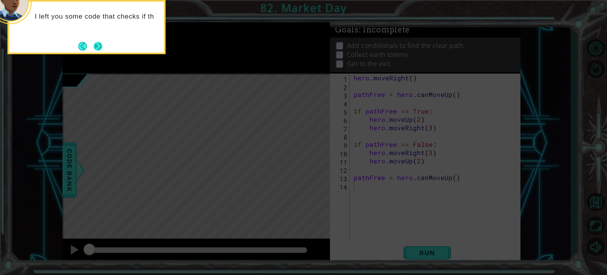
click at [96, 42] on button "Next" at bounding box center [98, 46] width 9 height 9
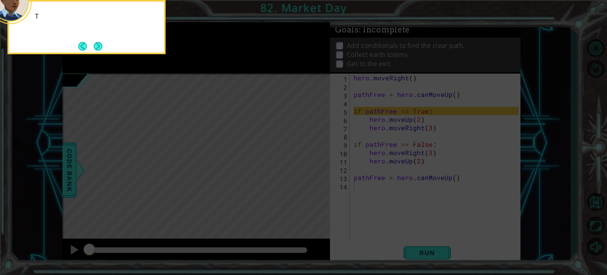
click at [96, 42] on button "Next" at bounding box center [98, 46] width 9 height 9
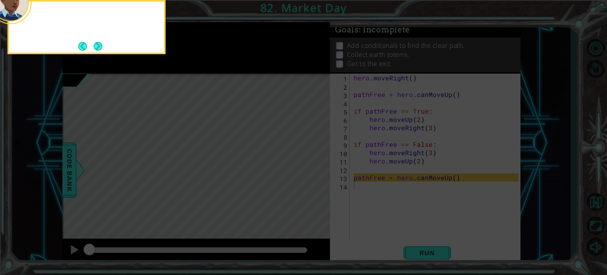
click at [96, 42] on button "Next" at bounding box center [98, 46] width 9 height 9
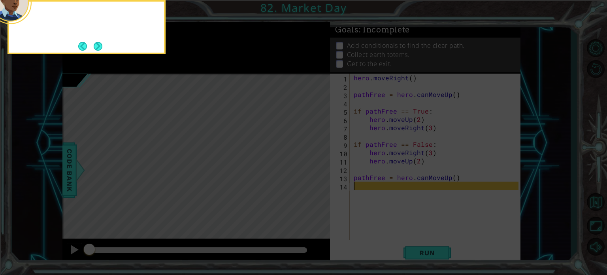
click at [96, 42] on button "Next" at bounding box center [98, 46] width 9 height 9
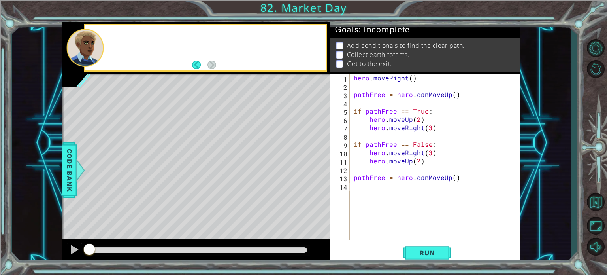
click at [96, 41] on div at bounding box center [85, 48] width 38 height 38
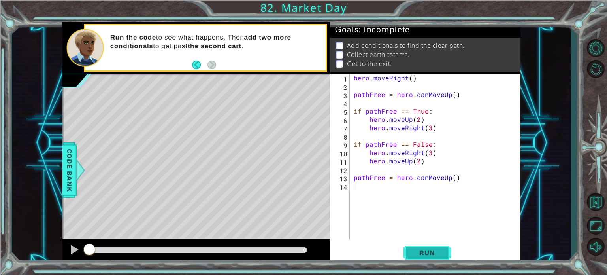
click at [448, 252] on button "Run" at bounding box center [426, 252] width 47 height 19
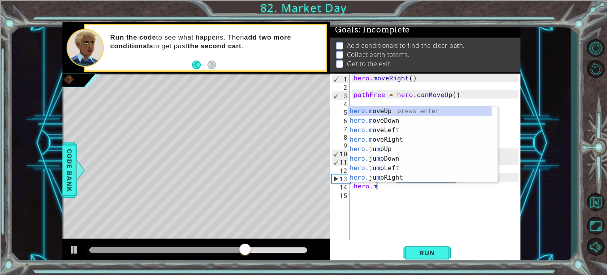
scroll to position [0, 1]
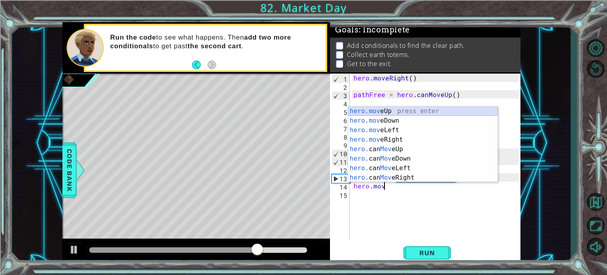
click at [380, 113] on div "hero.mov eUp press enter hero.mov eDown press enter hero.mov eLeft press enter …" at bounding box center [422, 153] width 149 height 95
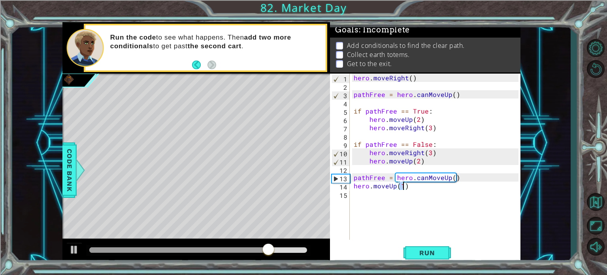
type textarea "hero.moveUp(2)"
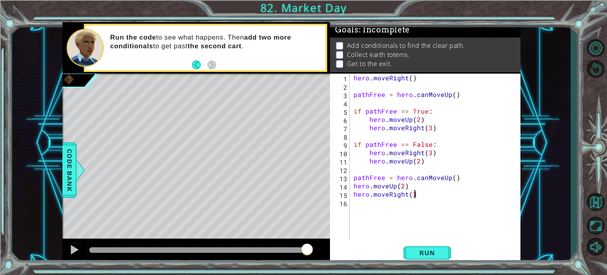
scroll to position [0, 3]
click at [416, 245] on button "Run" at bounding box center [426, 252] width 47 height 19
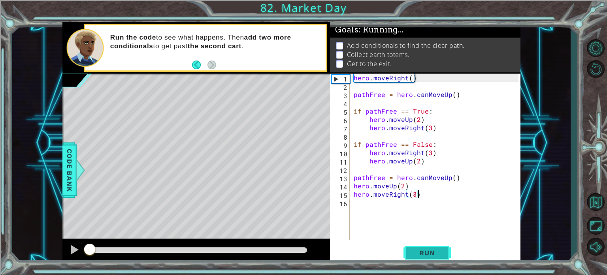
click at [416, 245] on button "Run" at bounding box center [426, 252] width 47 height 19
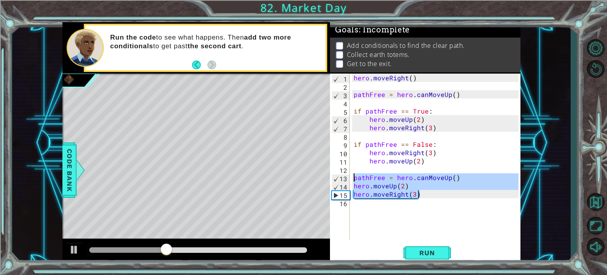
drag, startPoint x: 427, startPoint y: 190, endPoint x: 343, endPoint y: 179, distance: 84.4
click at [343, 179] on div "hero.moveRight(3) 1 2 3 4 5 6 7 8 9 10 11 12 13 14 15 16 hero . moveRight ( ) p…" at bounding box center [424, 156] width 188 height 166
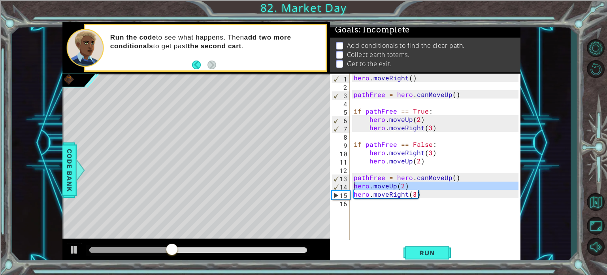
click at [343, 186] on div "14" at bounding box center [341, 187] width 18 height 8
type textarea "hero.moveUp(2)"
drag, startPoint x: 428, startPoint y: 188, endPoint x: 350, endPoint y: 185, distance: 78.3
click at [350, 185] on div "hero.moveUp(2) 1 2 3 4 5 6 7 8 9 10 11 12 13 14 15 16 hero . moveRight ( ) path…" at bounding box center [424, 156] width 188 height 166
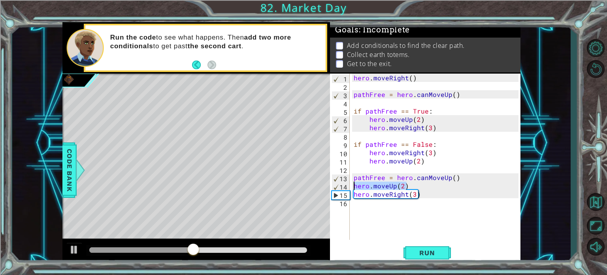
scroll to position [0, 0]
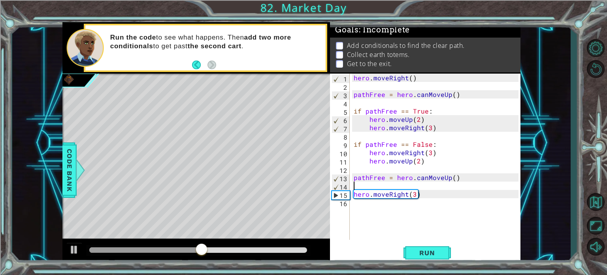
type textarea "hero.moveRight(3)"
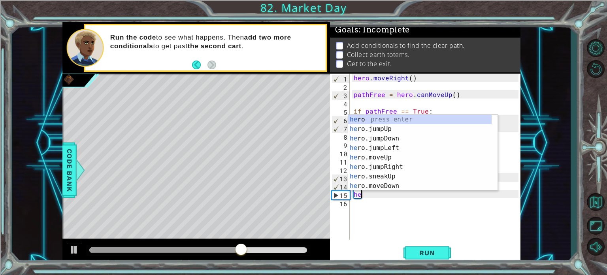
type textarea "h"
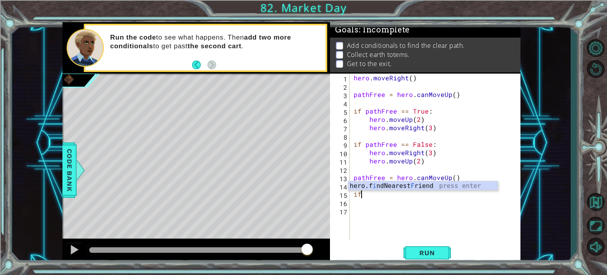
type textarea "i"
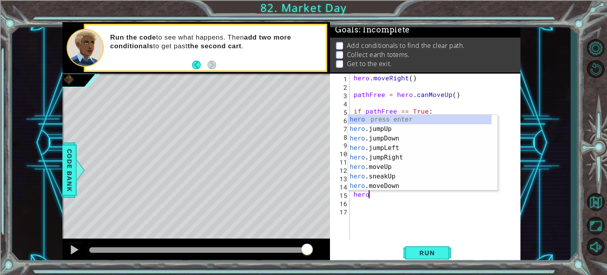
type textarea "hero."
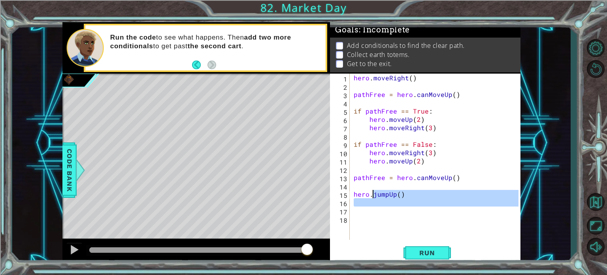
drag, startPoint x: 460, startPoint y: 206, endPoint x: 372, endPoint y: 192, distance: 89.6
click at [372, 192] on div "hero . moveRight ( ) pathFree = hero . canMoveUp ( ) if pathFree == True : hero…" at bounding box center [437, 164] width 170 height 183
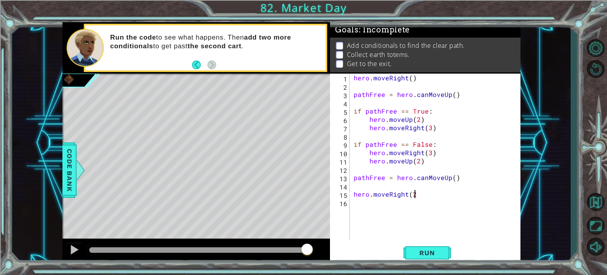
scroll to position [0, 3]
type textarea "hero.moveRight(2)"
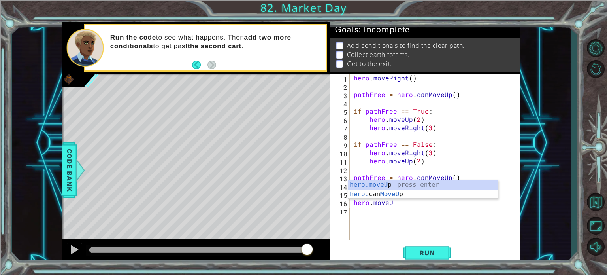
scroll to position [0, 2]
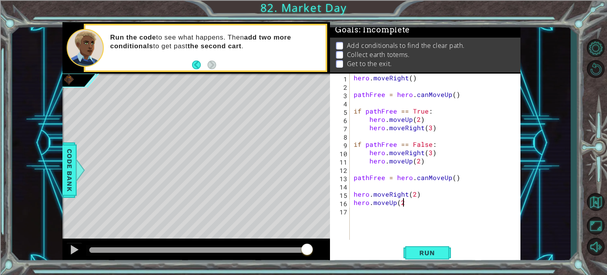
type textarea "hero.moveUp(2)"
click at [434, 249] on span "Run" at bounding box center [426, 253] width 31 height 8
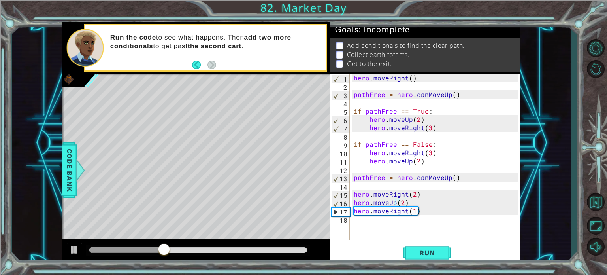
drag, startPoint x: 461, startPoint y: 206, endPoint x: 397, endPoint y: 199, distance: 64.4
click at [397, 199] on div "hero . moveRight ( ) pathFree = hero . canMoveUp ( ) if pathFree == True : hero…" at bounding box center [437, 164] width 170 height 183
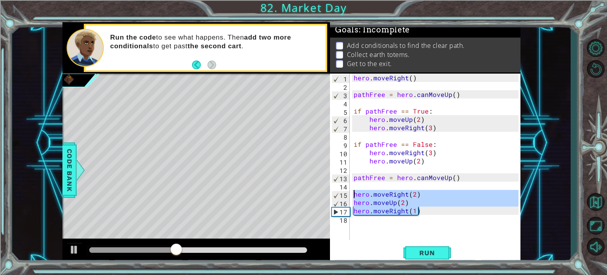
drag, startPoint x: 427, startPoint y: 210, endPoint x: 347, endPoint y: 195, distance: 81.5
click at [347, 195] on div "hero.moveUp(2) 1 2 3 4 5 6 7 8 9 10 11 12 13 14 15 16 17 18 hero . moveRight ( …" at bounding box center [424, 156] width 188 height 166
type textarea "hero.moveRight(2) hero.moveUp(2)"
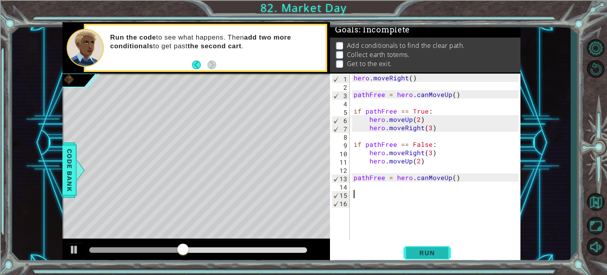
click at [416, 246] on button "Run" at bounding box center [426, 252] width 47 height 19
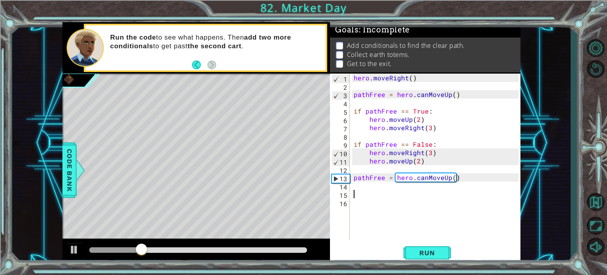
click at [439, 188] on div "hero . moveRight ( ) pathFree = hero . canMoveUp ( ) if pathFree == True : hero…" at bounding box center [437, 164] width 170 height 183
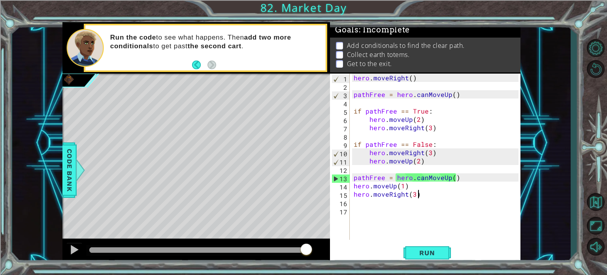
scroll to position [0, 3]
type textarea "hero.moveRight(3)"
click at [428, 256] on span "Run" at bounding box center [426, 253] width 31 height 8
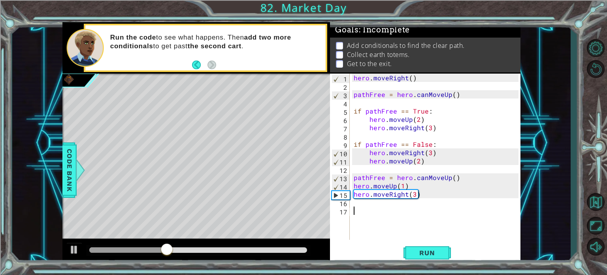
click at [412, 215] on div "hero . moveRight ( ) pathFree = hero . canMoveUp ( ) if pathFree == True : hero…" at bounding box center [437, 164] width 170 height 183
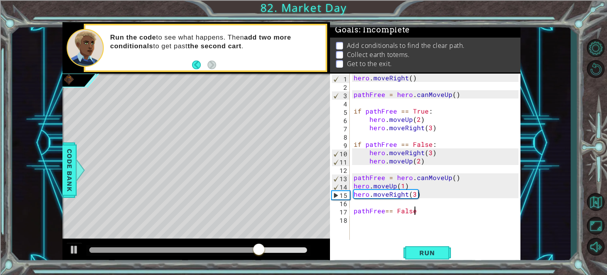
type textarea "pathFree== False:"
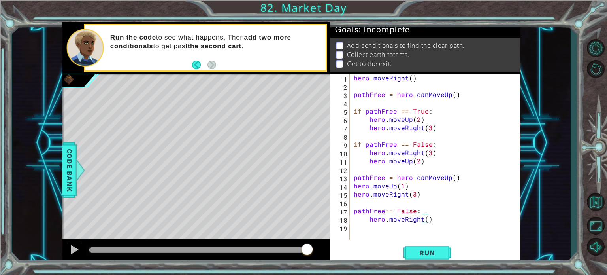
type textarea "hero.moveRight(2)"
click at [353, 193] on div "hero . moveRight ( ) pathFree = hero . canMoveUp ( ) if pathFree == True : hero…" at bounding box center [437, 164] width 170 height 183
click at [355, 188] on div "hero . moveRight ( ) pathFree = hero . canMoveUp ( ) if pathFree == True : hero…" at bounding box center [437, 164] width 170 height 183
type textarea "hero.moveUp(1)"
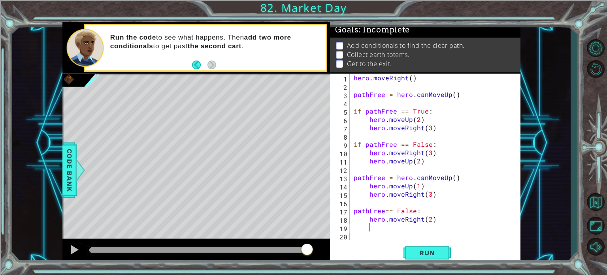
click at [443, 224] on div "hero . moveRight ( ) pathFree = hero . canMoveUp ( ) if pathFree == True : hero…" at bounding box center [437, 164] width 170 height 183
click at [443, 218] on div "hero . moveRight ( ) pathFree = hero . canMoveUp ( ) if pathFree == True : hero…" at bounding box center [437, 164] width 170 height 183
type textarea "hero.moveRight(2)"
click at [443, 218] on div "hero . moveRight ( ) pathFree = hero . canMoveUp ( ) if pathFree == True : hero…" at bounding box center [437, 164] width 170 height 183
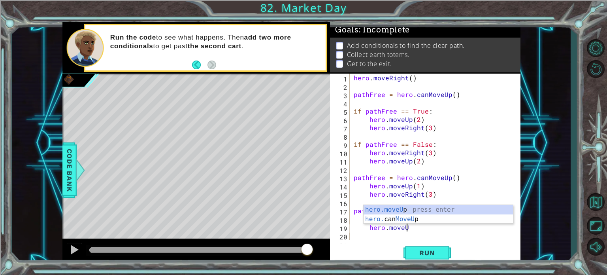
scroll to position [0, 3]
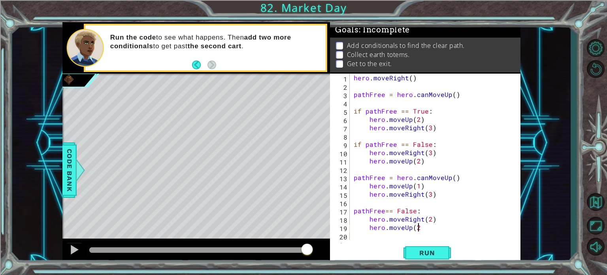
type textarea "hero.moveUp(2)"
click at [435, 247] on button "Run" at bounding box center [426, 252] width 47 height 19
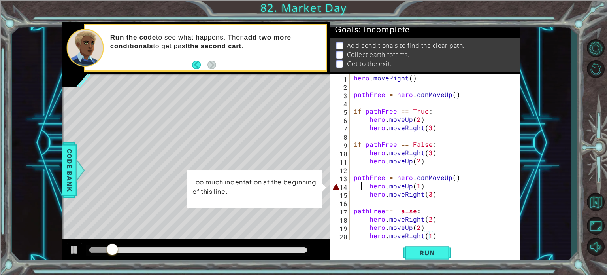
click at [363, 185] on div "hero . moveRight ( ) pathFree = hero . canMoveUp ( ) if pathFree == True : hero…" at bounding box center [434, 164] width 164 height 183
click at [365, 186] on div "hero . moveRight ( ) pathFree = hero . canMoveUp ( ) if pathFree == True : hero…" at bounding box center [434, 164] width 164 height 183
click at [373, 186] on div "hero . moveRight ( ) pathFree = hero . canMoveUp ( ) if pathFree == True : hero…" at bounding box center [434, 164] width 164 height 183
click at [372, 181] on div "hero . moveRight ( ) pathFree = hero . canMoveUp ( ) if pathFree == True : hero…" at bounding box center [434, 164] width 164 height 183
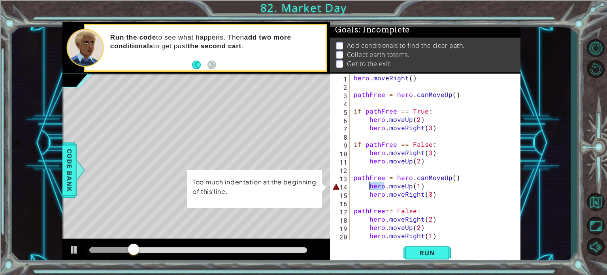
click at [372, 181] on div "hero . moveRight ( ) pathFree = hero . canMoveUp ( ) if pathFree == True : hero…" at bounding box center [434, 164] width 164 height 183
click at [365, 185] on div "hero . moveRight ( ) pathFree = hero . canMoveUp ( ) if pathFree == True : hero…" at bounding box center [434, 164] width 164 height 183
click at [371, 186] on div "hero . moveRight ( ) pathFree = hero . canMoveUp ( ) if pathFree == True : hero…" at bounding box center [434, 164] width 164 height 183
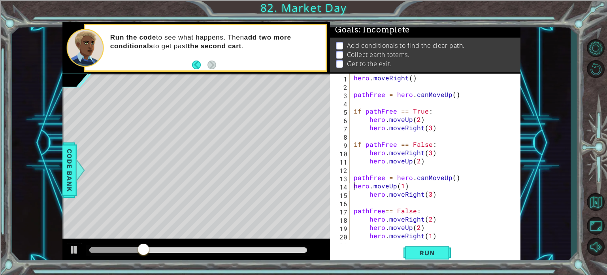
scroll to position [0, 3]
click at [368, 197] on div "hero . moveRight ( ) pathFree = hero . canMoveUp ( ) if pathFree == True : hero…" at bounding box center [434, 164] width 164 height 183
click at [423, 249] on span "Run" at bounding box center [426, 253] width 31 height 8
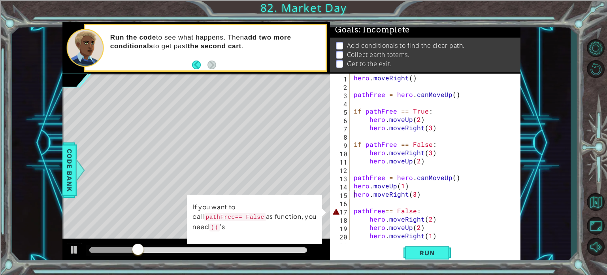
click at [352, 211] on div "hero . moveRight ( ) pathFree = hero . canMoveUp ( ) if pathFree == True : hero…" at bounding box center [434, 164] width 164 height 183
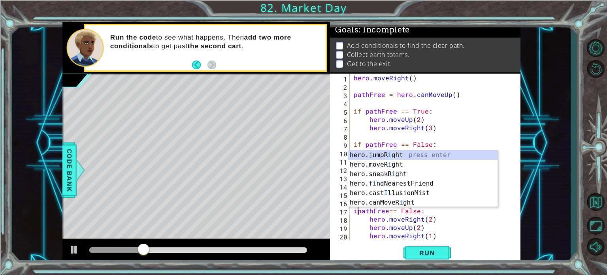
scroll to position [0, 0]
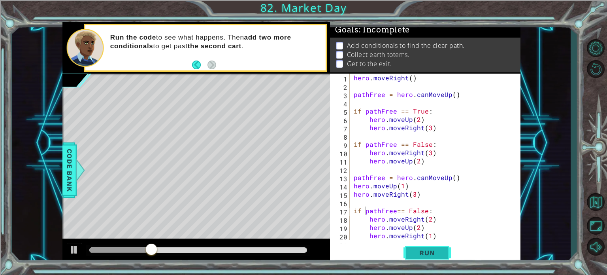
click at [437, 258] on button "Run" at bounding box center [426, 252] width 47 height 19
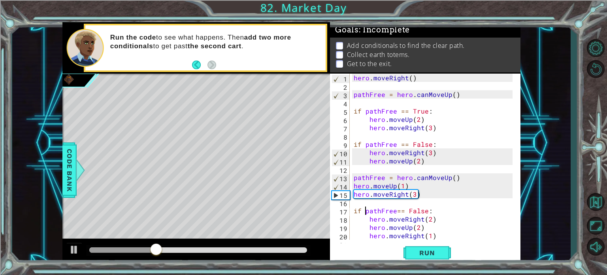
click at [403, 186] on div "hero . moveRight ( ) pathFree = hero . canMoveUp ( ) if pathFree == True : hero…" at bounding box center [434, 164] width 164 height 183
click at [414, 189] on div "hero . moveRight ( ) pathFree = hero . canMoveUp ( ) if pathFree == True : hero…" at bounding box center [434, 164] width 164 height 183
click at [424, 249] on span "Run" at bounding box center [426, 253] width 31 height 8
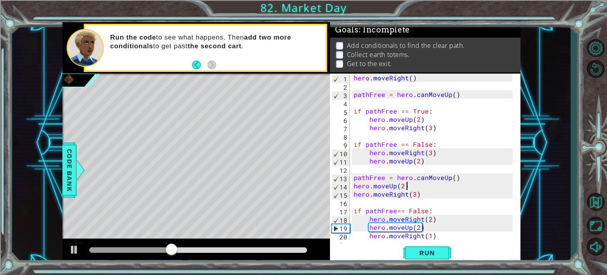
click at [430, 220] on div "hero . moveRight ( ) pathFree = hero . canMoveUp ( ) if pathFree == True : hero…" at bounding box center [434, 164] width 164 height 183
click at [419, 252] on span "Run" at bounding box center [426, 253] width 31 height 8
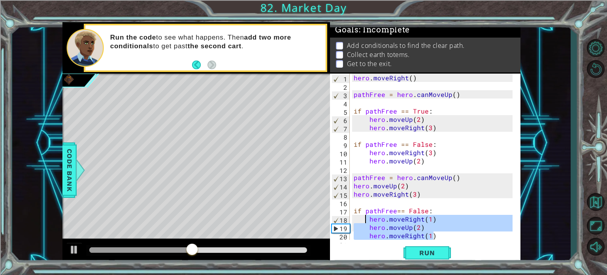
drag, startPoint x: 440, startPoint y: 232, endPoint x: 367, endPoint y: 221, distance: 74.3
click at [367, 221] on div "hero . moveRight ( ) pathFree = hero . canMoveUp ( ) if pathFree == True : hero…" at bounding box center [434, 164] width 164 height 183
type textarea "hero.moveRight(1) hero.moveUp(2)"
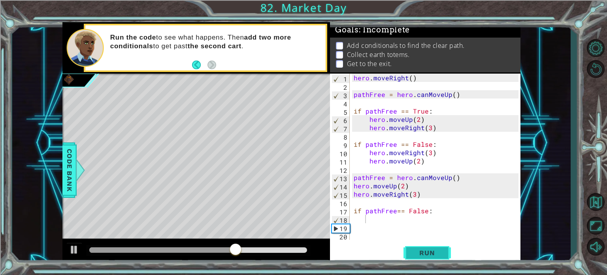
click at [414, 257] on button "Run" at bounding box center [426, 252] width 47 height 19
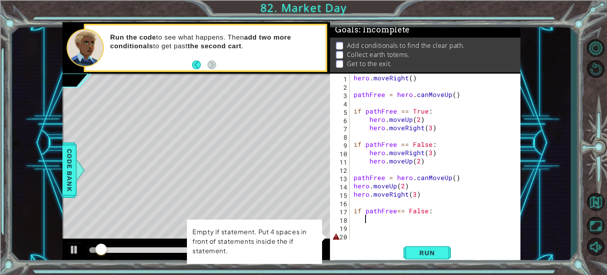
click at [398, 234] on div "hero . moveRight ( ) pathFree = hero . canMoveUp ( ) if pathFree == True : hero…" at bounding box center [437, 164] width 170 height 183
click at [405, 216] on div "hero . moveRight ( ) pathFree = hero . canMoveUp ( ) if pathFree == True : hero…" at bounding box center [437, 164] width 170 height 183
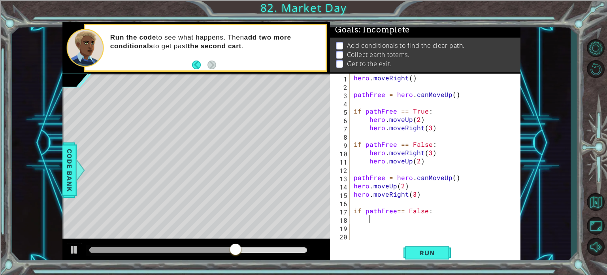
click at [426, 215] on div "hero . moveRight ( ) pathFree = hero . canMoveUp ( ) if pathFree == True : hero…" at bounding box center [437, 164] width 170 height 183
click at [418, 254] on span "Run" at bounding box center [426, 253] width 31 height 8
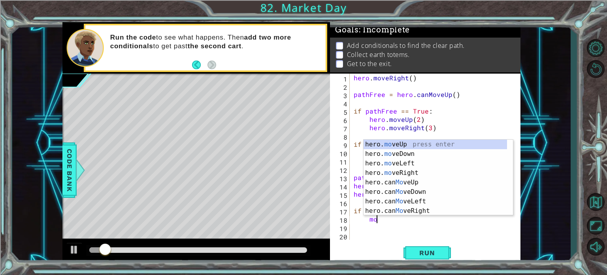
type textarea "m"
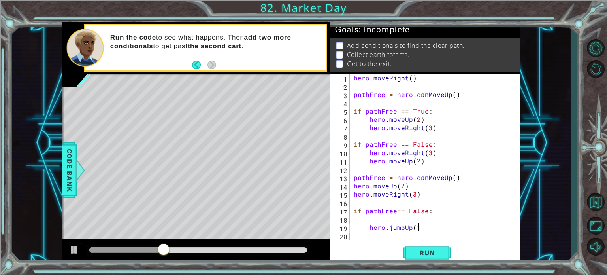
scroll to position [0, 4]
type textarea "hero.jumpUp(1)"
click at [413, 243] on button "Run" at bounding box center [426, 252] width 47 height 19
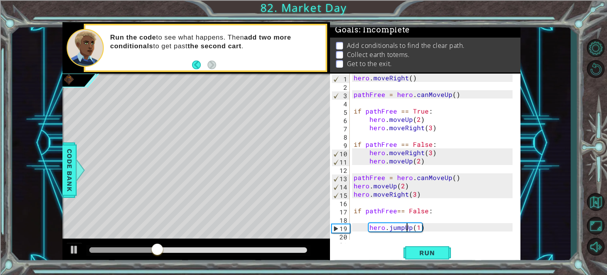
click at [405, 226] on div "hero . moveRight ( ) pathFree = hero . canMoveUp ( ) if pathFree == True : hero…" at bounding box center [434, 164] width 164 height 183
click at [406, 226] on div "hero . moveRight ( ) pathFree = hero . canMoveUp ( ) if pathFree == True : hero…" at bounding box center [434, 164] width 164 height 183
click at [428, 222] on div "hero . moveRight ( ) pathFree = hero . canMoveUp ( ) if pathFree == True : hero…" at bounding box center [434, 164] width 164 height 183
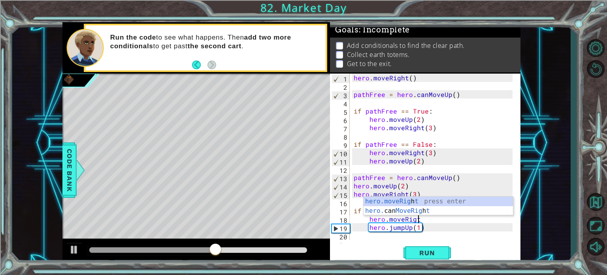
scroll to position [0, 3]
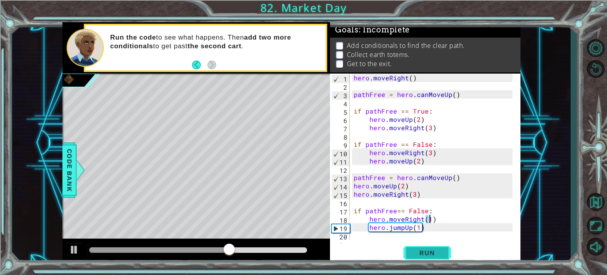
click at [438, 260] on button "Run" at bounding box center [426, 252] width 47 height 19
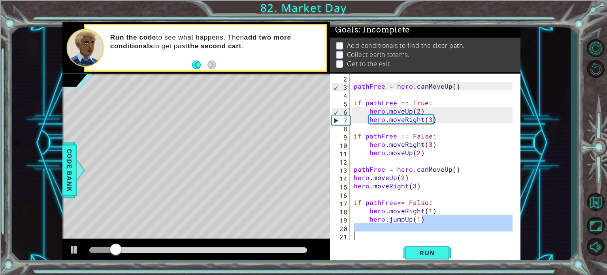
scroll to position [8, 0]
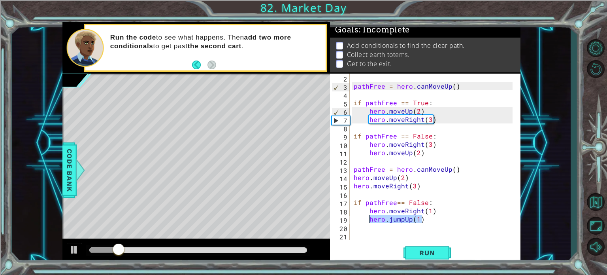
drag, startPoint x: 431, startPoint y: 230, endPoint x: 367, endPoint y: 216, distance: 64.7
click at [367, 216] on div "pathFree = hero . canMoveUp ( ) if pathFree == True : hero . moveUp ( 2 ) hero …" at bounding box center [434, 164] width 164 height 183
type textarea "hero.jumpUp(1)"
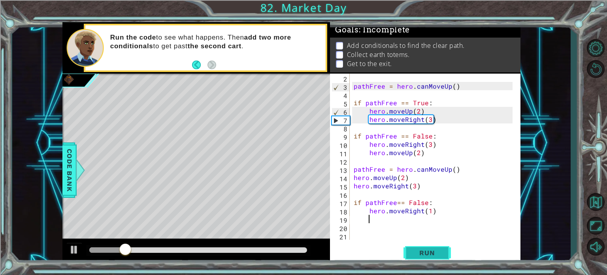
click at [416, 246] on button "Run" at bounding box center [426, 252] width 47 height 19
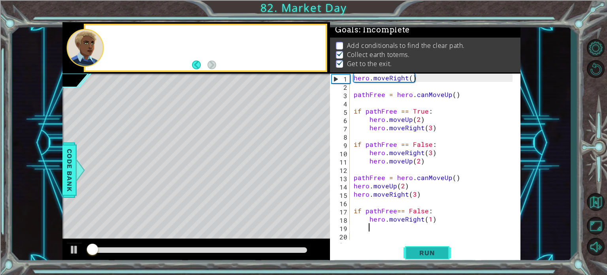
scroll to position [4, 0]
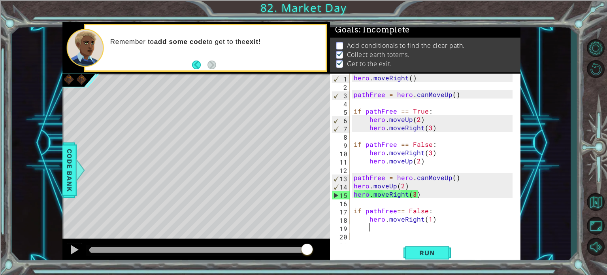
click at [428, 224] on div "hero . moveRight ( ) pathFree = hero . canMoveUp ( ) if pathFree == True : hero…" at bounding box center [434, 164] width 164 height 183
click at [428, 216] on div "hero . moveRight ( ) pathFree = hero . canMoveUp ( ) if pathFree == True : hero…" at bounding box center [434, 164] width 164 height 183
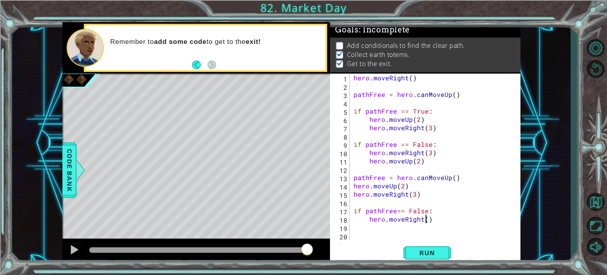
type textarea "hero.moveRight(2)"
type textarea "hero.moveUp(2)"
click at [419, 244] on button "Run" at bounding box center [426, 252] width 47 height 19
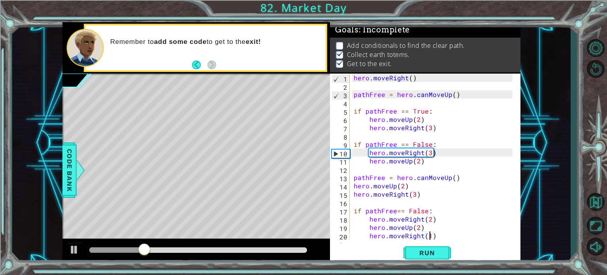
click at [460, 230] on div "hero . moveRight ( ) pathFree = hero . canMoveUp ( ) if pathFree == True : hero…" at bounding box center [434, 164] width 164 height 183
click at [449, 235] on div "hero . moveRight ( ) pathFree = hero . canMoveUp ( ) if pathFree == True : hero…" at bounding box center [434, 164] width 164 height 183
type textarea "hero.moveRight(1)"
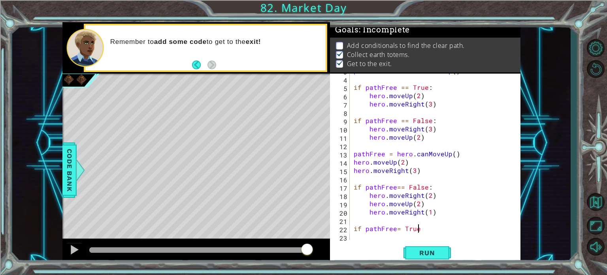
type textarea "if pathFree= True:"
click at [323, 200] on div "Level Map" at bounding box center [244, 189] width 365 height 233
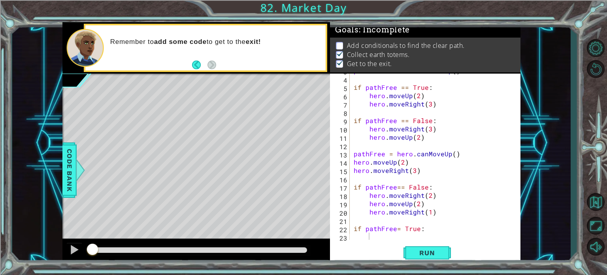
scroll to position [50, 0]
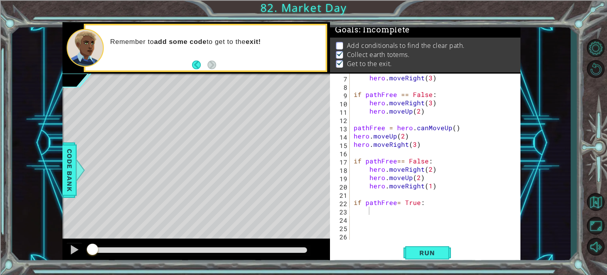
click at [364, 208] on div "hero . moveRight ( 3 ) if pathFree == False : hero . moveRight ( 3 ) hero . mov…" at bounding box center [434, 164] width 164 height 183
click at [425, 250] on span "Run" at bounding box center [426, 253] width 31 height 8
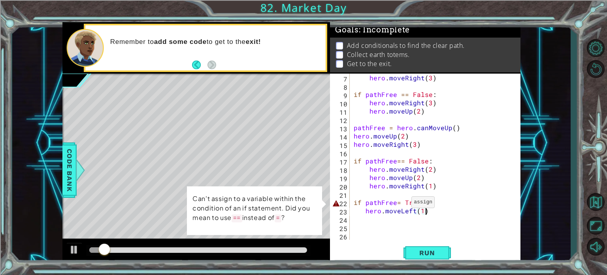
click at [401, 203] on div "hero . moveRight ( 3 ) if pathFree == False : hero . moveRight ( 3 ) hero . mov…" at bounding box center [434, 164] width 164 height 183
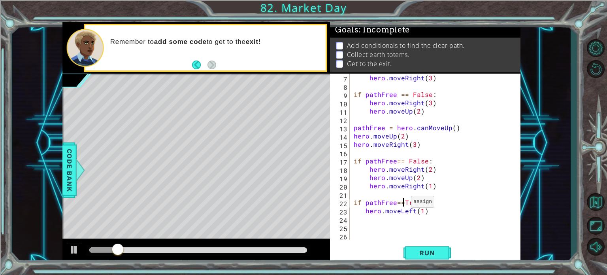
scroll to position [0, 3]
click at [428, 247] on button "Run" at bounding box center [426, 252] width 47 height 19
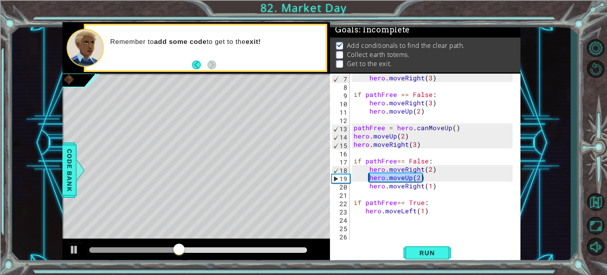
drag, startPoint x: 426, startPoint y: 174, endPoint x: 369, endPoint y: 175, distance: 56.9
click at [369, 175] on div "hero . moveRight ( 3 ) if pathFree == False : hero . moveRight ( 3 ) hero . mov…" at bounding box center [434, 164] width 164 height 183
type textarea "hero.moveUp(2)"
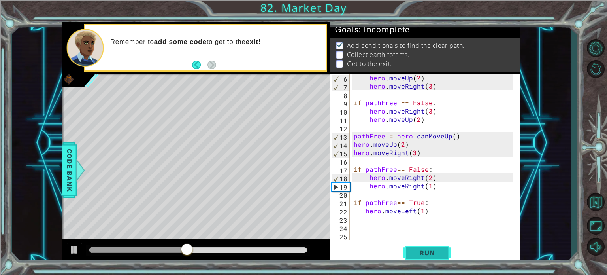
scroll to position [41, 0]
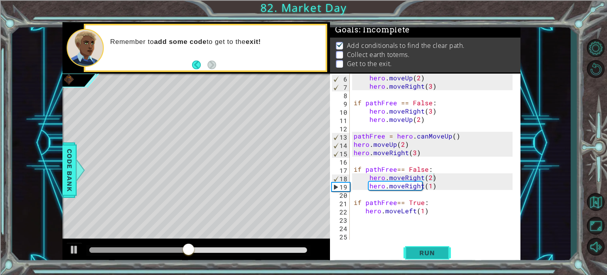
click at [427, 249] on span "Run" at bounding box center [426, 253] width 31 height 8
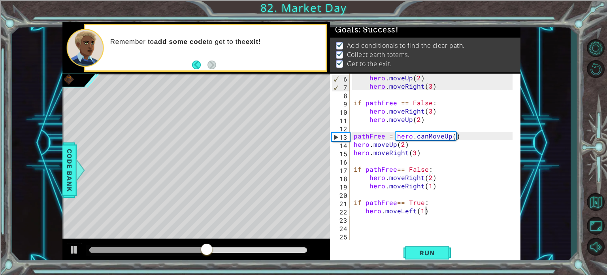
click at [424, 212] on div "hero . moveUp ( 2 ) hero . moveRight ( 3 ) if pathFree == False : hero . moveRi…" at bounding box center [434, 164] width 164 height 183
type textarea "hero.moveLeft(1)"
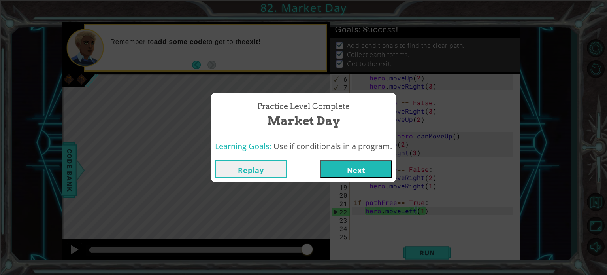
click at [347, 172] on button "Next" at bounding box center [356, 169] width 72 height 18
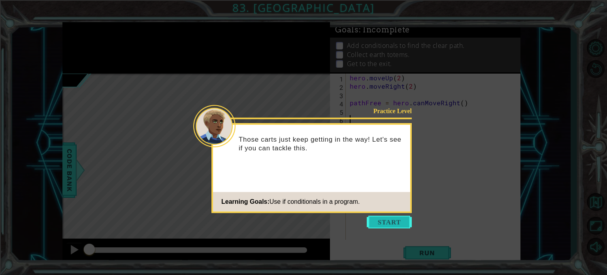
click at [386, 221] on button "Start" at bounding box center [389, 221] width 45 height 13
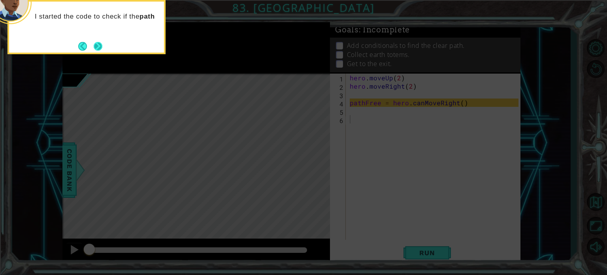
click at [94, 47] on button "Next" at bounding box center [98, 46] width 9 height 9
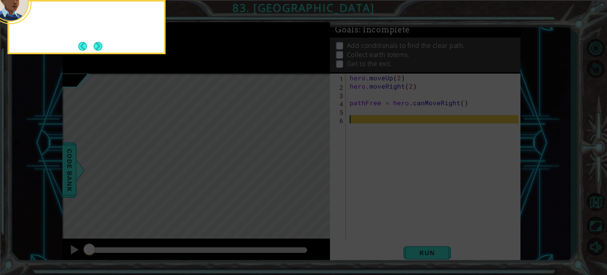
click at [94, 47] on button "Next" at bounding box center [98, 46] width 9 height 9
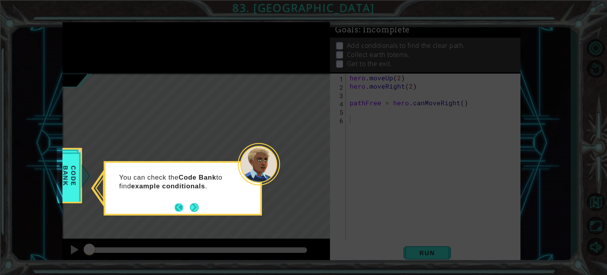
click at [183, 203] on footer at bounding box center [187, 207] width 24 height 12
click at [190, 205] on button "Next" at bounding box center [194, 207] width 9 height 9
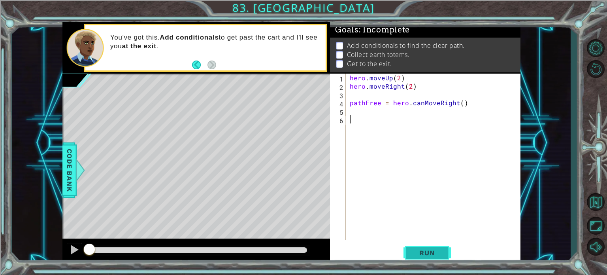
click at [439, 256] on span "Run" at bounding box center [426, 253] width 31 height 8
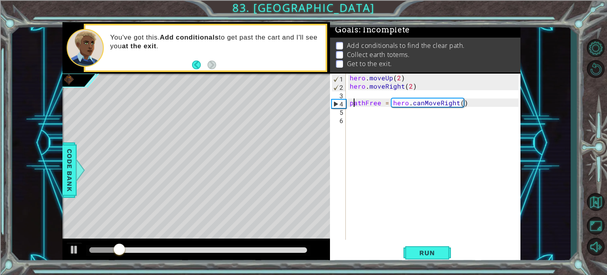
click at [354, 105] on div "hero . moveUp ( 2 ) hero . moveRight ( 2 ) pathFree = hero . canMoveRight ( )" at bounding box center [435, 164] width 174 height 183
type textarea "pathFree = hero.canMoveRight()"
click at [359, 117] on div "hero . moveUp ( 2 ) hero . moveRight ( 2 ) pathFree = hero . canMoveRight ( )" at bounding box center [435, 164] width 174 height 183
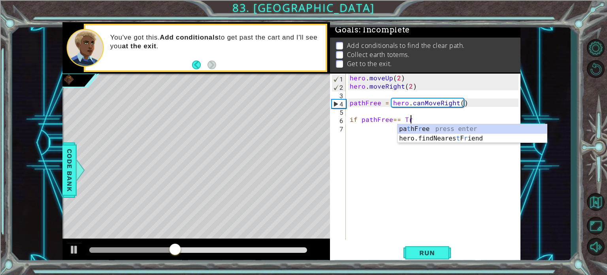
type textarea "if pathFree== True"
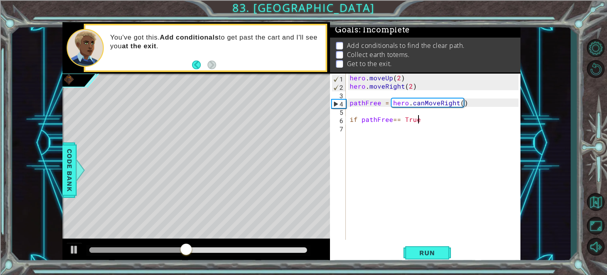
scroll to position [0, 0]
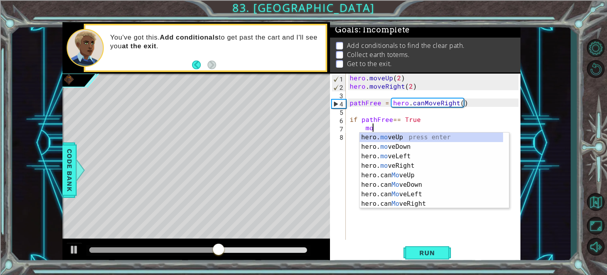
type textarea "m"
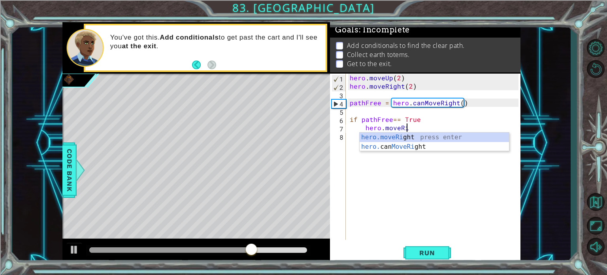
scroll to position [0, 3]
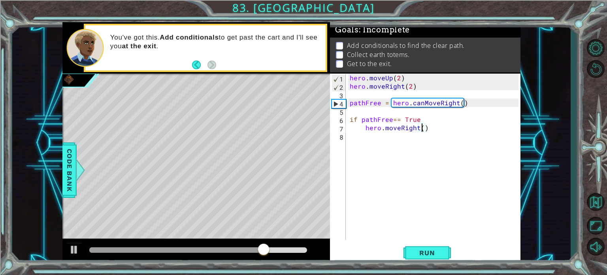
type textarea "hero.moveRight(2)"
click at [426, 248] on button "Run" at bounding box center [426, 252] width 47 height 19
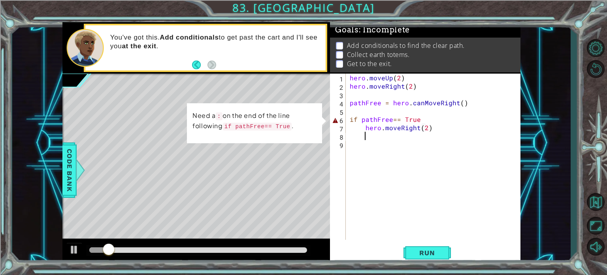
click at [433, 115] on div "hero . moveUp ( 2 ) hero . moveRight ( 2 ) pathFree = hero . canMoveRight ( ) i…" at bounding box center [435, 164] width 174 height 183
click at [431, 121] on div "hero . moveUp ( 2 ) hero . moveRight ( 2 ) pathFree = hero . canMoveRight ( ) i…" at bounding box center [435, 164] width 174 height 183
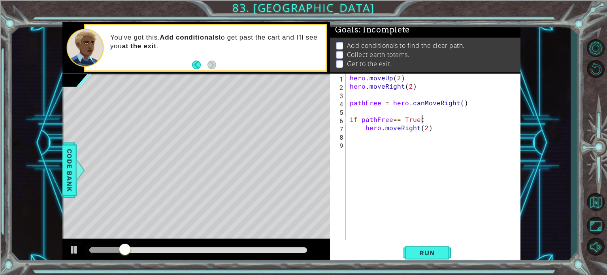
scroll to position [0, 4]
type textarea "if pathFree== True:"
click at [432, 252] on span "Run" at bounding box center [426, 253] width 31 height 8
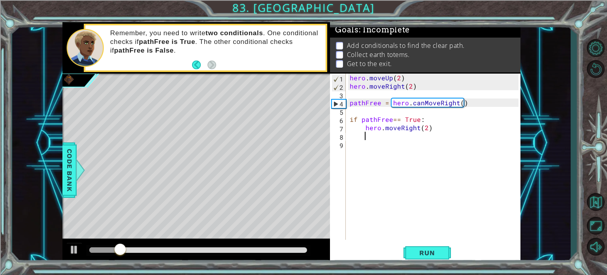
click at [368, 136] on div "hero . moveUp ( 2 ) hero . moveRight ( 2 ) pathFree = hero . canMoveRight ( ) i…" at bounding box center [435, 164] width 174 height 183
type textarea "hero.moveUp(3)"
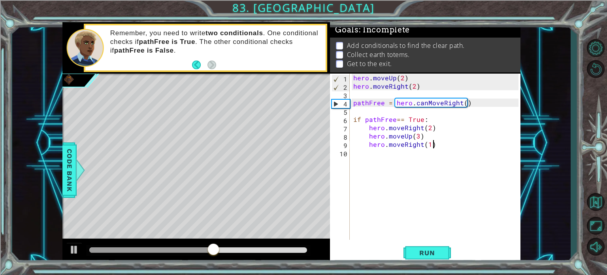
scroll to position [0, 4]
type textarea "hero.moveRight(1)"
click at [424, 246] on button "Run" at bounding box center [426, 252] width 47 height 19
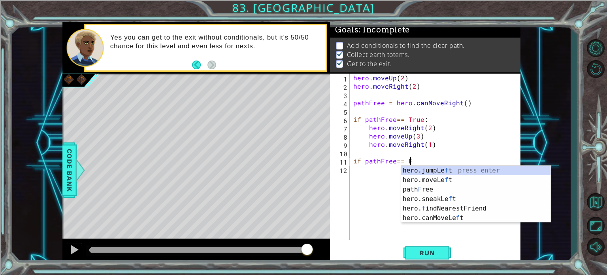
scroll to position [0, 3]
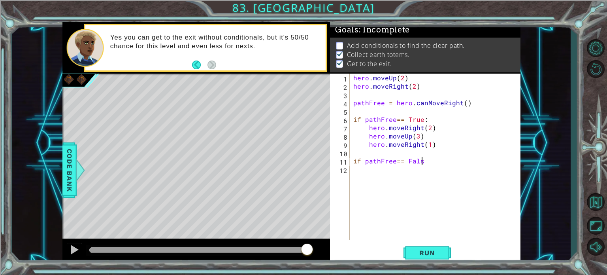
type textarea "if pathFree== False"
type textarea "hero.moveUp(3)"
click at [415, 259] on button "Run" at bounding box center [426, 252] width 47 height 19
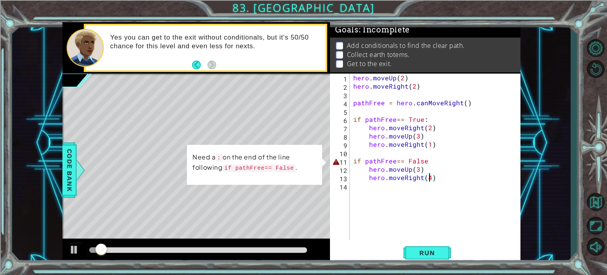
click at [424, 161] on div "hero . moveUp ( 2 ) hero . moveRight ( 2 ) pathFree = hero . canMoveRight ( ) i…" at bounding box center [437, 164] width 171 height 183
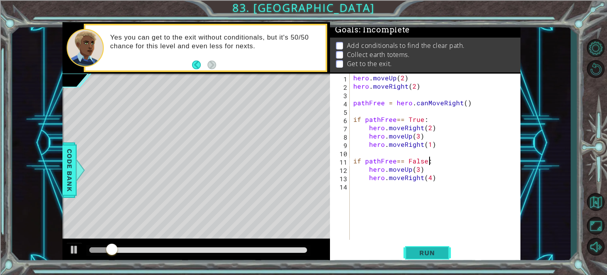
click at [439, 256] on button "Run" at bounding box center [426, 252] width 47 height 19
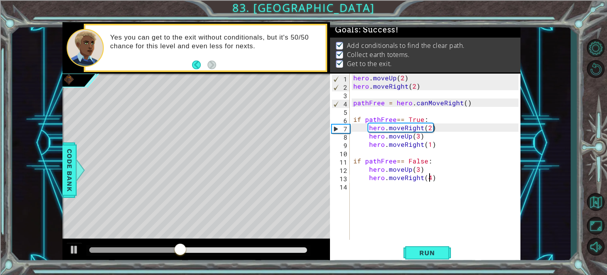
click at [428, 179] on div "hero . moveUp ( 2 ) hero . moveRight ( 2 ) pathFree = hero . canMoveRight ( ) i…" at bounding box center [437, 164] width 171 height 183
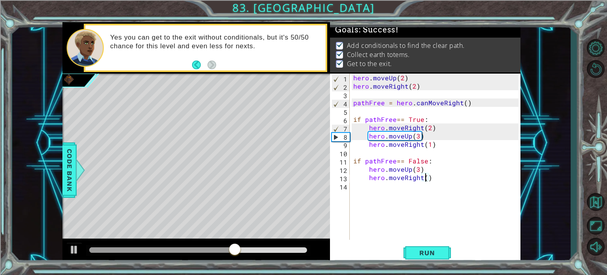
type textarea "hero.moveRight(3)"
click at [437, 181] on div "hero . moveUp ( 2 ) hero . moveRight ( 2 ) pathFree = hero . canMoveRight ( ) i…" at bounding box center [437, 164] width 171 height 183
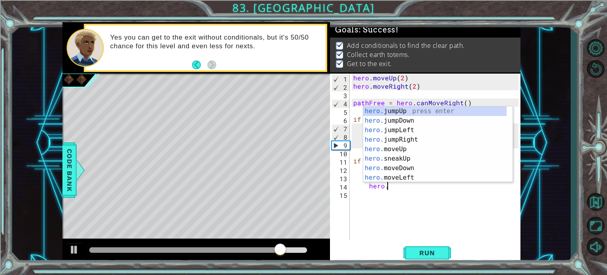
scroll to position [0, 2]
type textarea "hero."
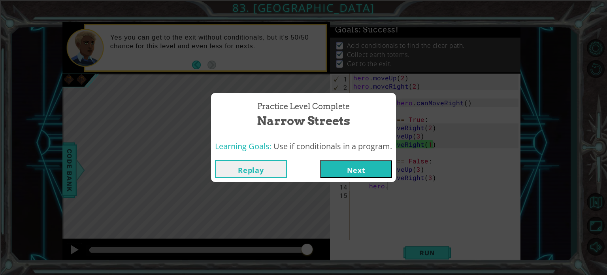
click at [365, 171] on button "Next" at bounding box center [356, 169] width 72 height 18
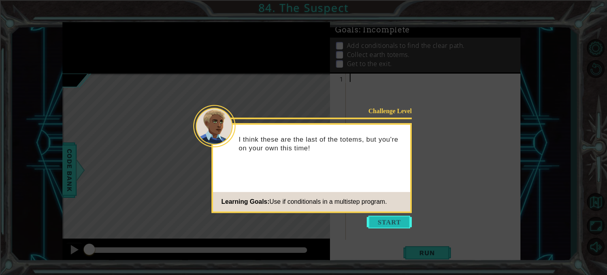
click at [397, 224] on button "Start" at bounding box center [389, 221] width 45 height 13
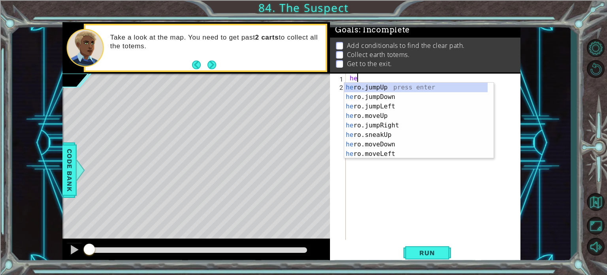
type textarea "h"
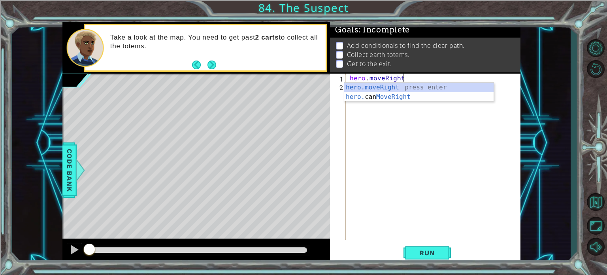
scroll to position [0, 3]
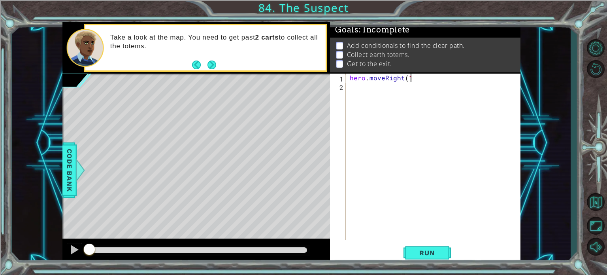
type textarea "hero.moveRight(1)"
drag, startPoint x: 427, startPoint y: 237, endPoint x: 432, endPoint y: 266, distance: 30.0
click at [428, 239] on div "hero.moveRight(1) 1 2 hero . moveRight ( 1 ) הההההההההההההההההההההההההההההההההה…" at bounding box center [425, 168] width 190 height 190
click at [433, 268] on div "1 ההההההההההההההההההההההההההההההההההההההההההההההההההההההההההההההההההההההההההההה…" at bounding box center [303, 137] width 607 height 275
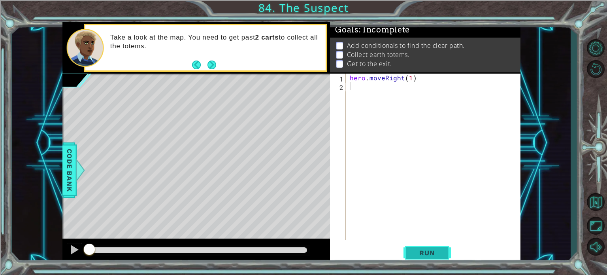
click at [435, 256] on span "Run" at bounding box center [426, 253] width 31 height 8
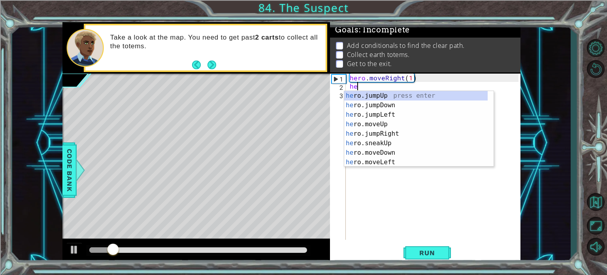
type textarea "h"
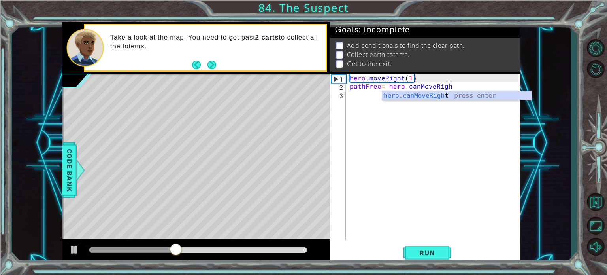
scroll to position [0, 6]
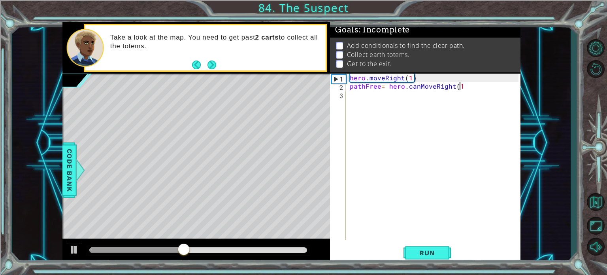
type textarea "pathFree= hero.canMoveRight(1)"
type textarea "I"
type textarea "if pathFree== True"
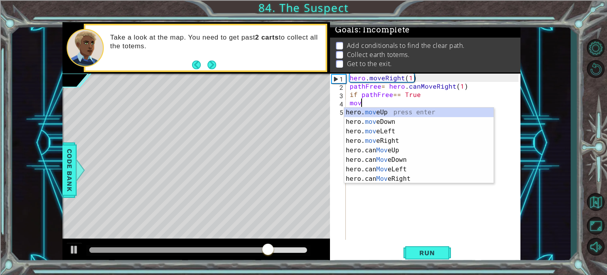
scroll to position [0, 0]
type textarea "m"
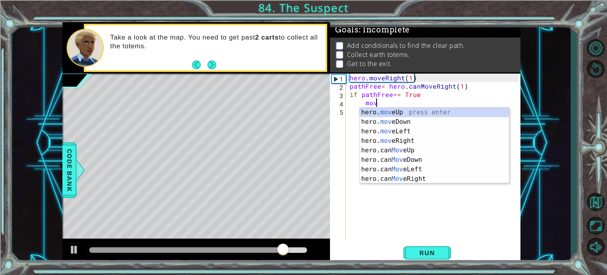
scroll to position [0, 1]
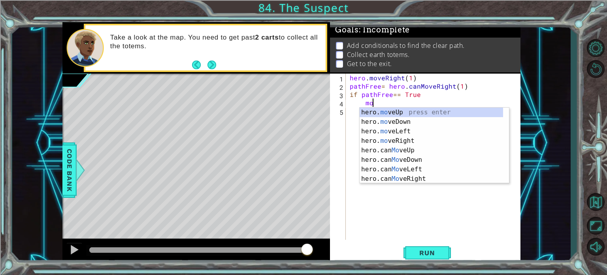
type textarea "m"
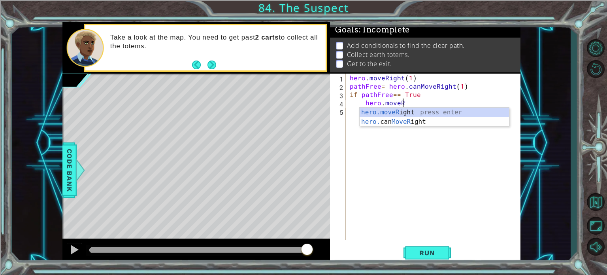
scroll to position [0, 3]
type textarea "hero.moveRight"
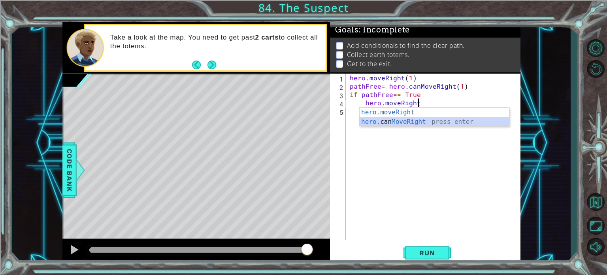
click at [408, 123] on div "hero.moveRight press enter hero. can MoveRight press enter" at bounding box center [434, 126] width 149 height 38
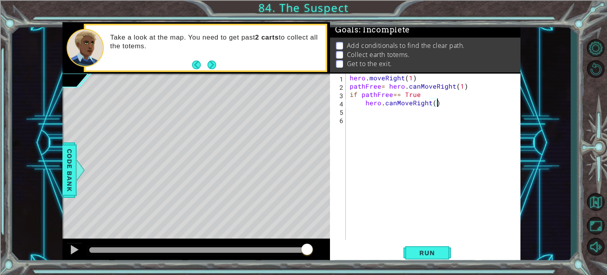
click at [436, 102] on div "hero . moveRight ( 1 ) pathFree = hero . canMoveRight ( 1 ) if pathFree == True…" at bounding box center [435, 164] width 174 height 183
click at [434, 101] on div "hero . moveRight ( 1 ) pathFree = hero . canMoveRight ( 1 ) if pathFree == True…" at bounding box center [435, 164] width 174 height 183
click at [414, 258] on button "Run" at bounding box center [426, 252] width 47 height 19
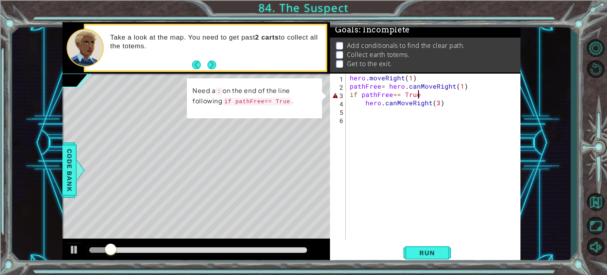
click at [438, 94] on div "hero . moveRight ( 1 ) pathFree = hero . canMoveRight ( 1 ) if pathFree == True…" at bounding box center [435, 164] width 174 height 183
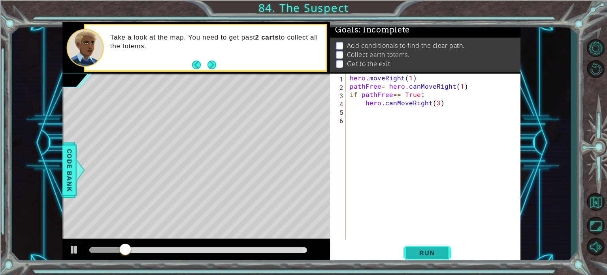
click at [424, 245] on button "Run" at bounding box center [426, 252] width 47 height 19
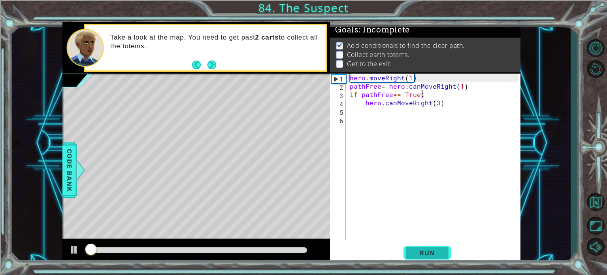
scroll to position [4, 0]
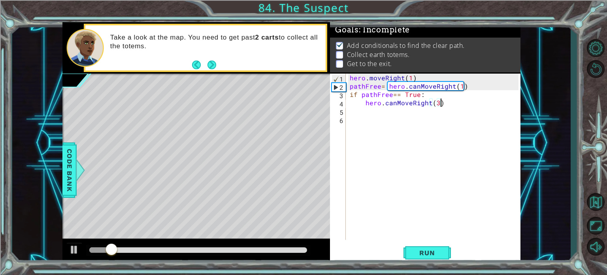
click at [454, 106] on div "hero . moveRight ( 1 ) pathFree = hero . canMoveRight ( 1 ) if pathFree == True…" at bounding box center [435, 164] width 174 height 183
type textarea "hero.canMoveRight(3)"
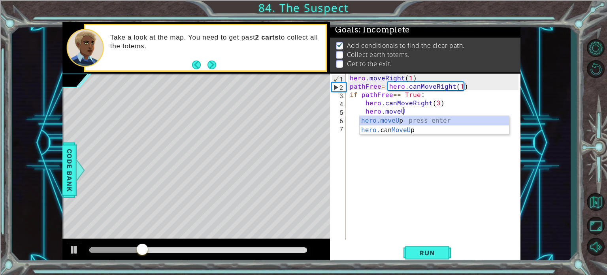
scroll to position [0, 3]
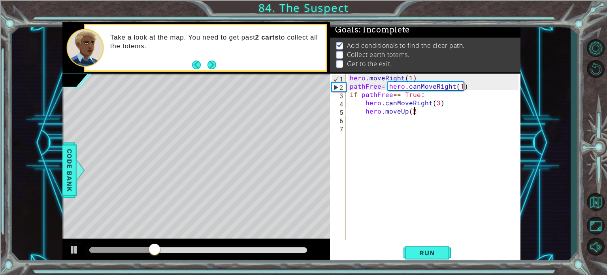
type textarea "hero.moveUp(2)"
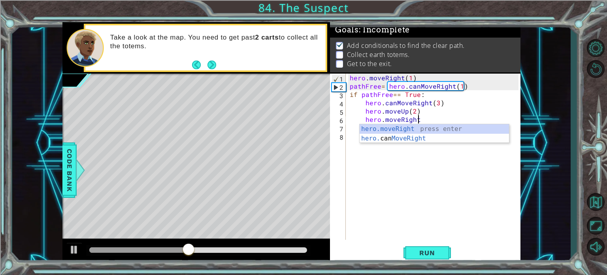
scroll to position [0, 4]
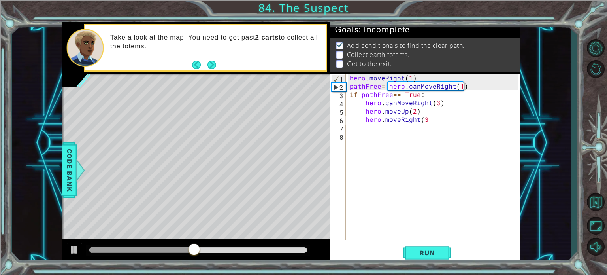
type textarea "hero.moveRight(3)"
click at [429, 256] on button "Run" at bounding box center [426, 252] width 47 height 19
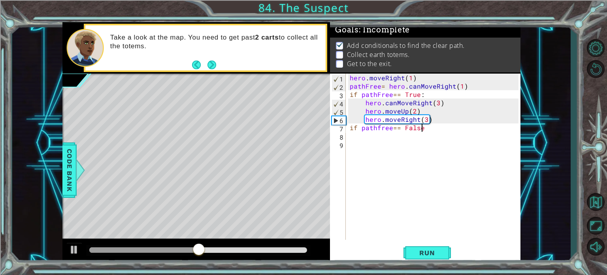
scroll to position [0, 4]
type textarea "if pathfree== False:"
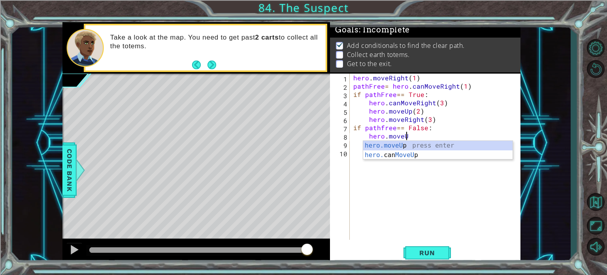
scroll to position [0, 3]
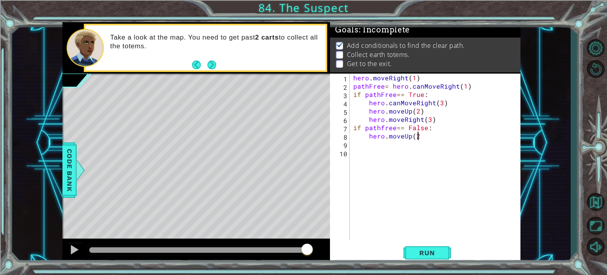
type textarea "hero.moveUp(2)"
type textarea "hero.moveLeft(5)"
click at [423, 249] on span "Run" at bounding box center [426, 253] width 31 height 8
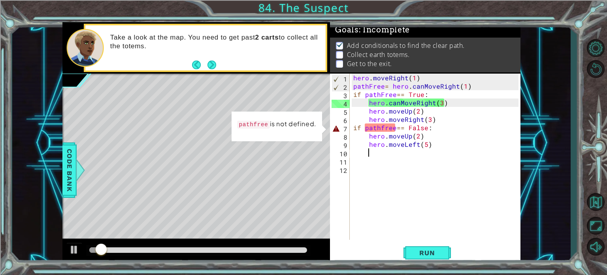
click at [382, 131] on div "hero . moveRight ( 1 ) pathFree = hero . canMoveRight ( 1 ) if pathFree == True…" at bounding box center [437, 164] width 171 height 183
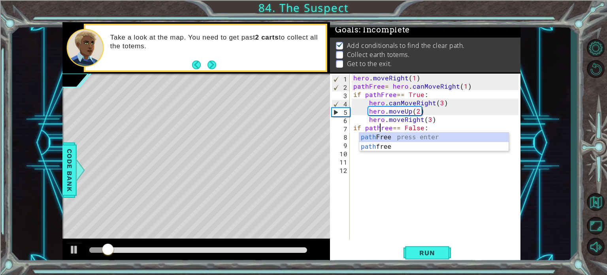
scroll to position [0, 2]
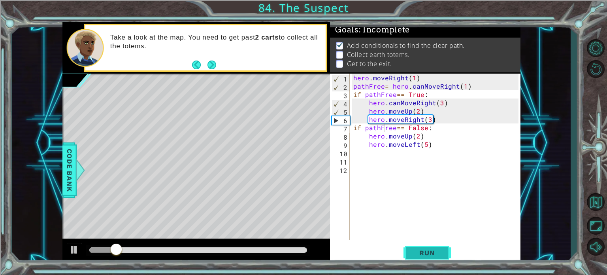
click at [434, 249] on span "Run" at bounding box center [426, 253] width 31 height 8
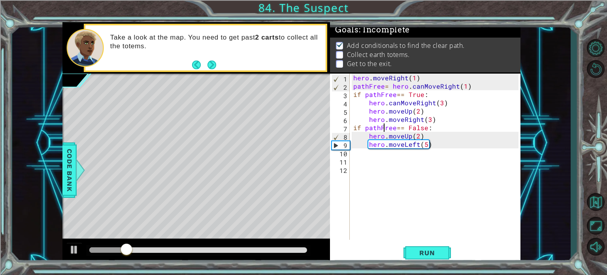
click at [416, 145] on div "hero . moveRight ( 1 ) pathFree = hero . canMoveRight ( 1 ) if pathFree == True…" at bounding box center [437, 164] width 171 height 183
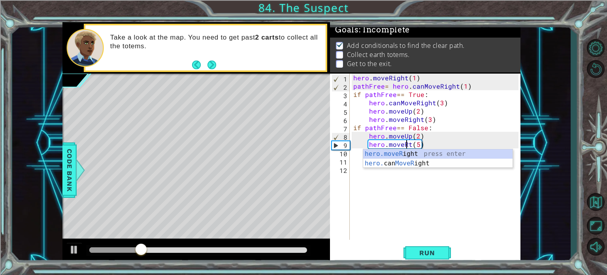
scroll to position [0, 4]
type textarea "hero.moveRight(5)"
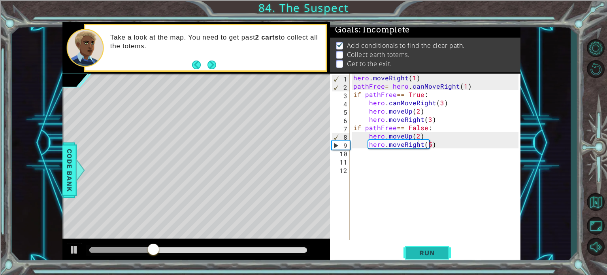
click at [430, 256] on span "Run" at bounding box center [426, 253] width 31 height 8
click at [400, 165] on div "hero . moveRight ( 1 ) pathFree = hero . canMoveRight ( 1 ) if pathFree == True…" at bounding box center [437, 164] width 171 height 183
click at [399, 152] on div "hero . moveRight ( 1 ) pathFree = hero . canMoveRight ( 1 ) if pathFree == True…" at bounding box center [437, 164] width 171 height 183
click at [428, 143] on div "hero . moveRight ( 1 ) pathFree = hero . canMoveRight ( 1 ) if pathFree == True…" at bounding box center [437, 164] width 171 height 183
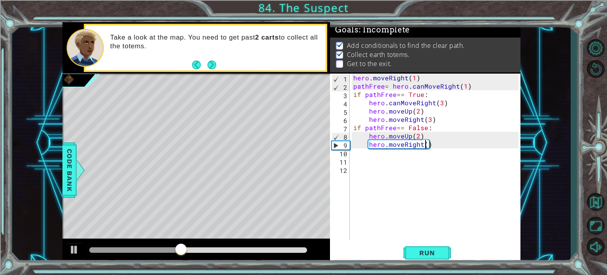
scroll to position [0, 4]
click at [430, 249] on span "Run" at bounding box center [426, 253] width 31 height 8
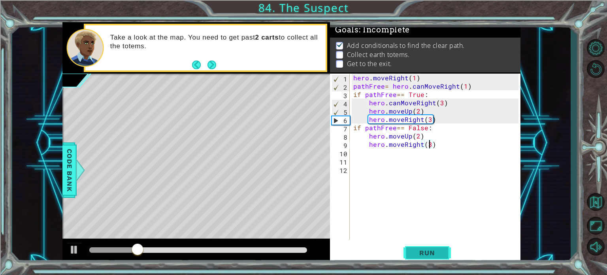
click at [419, 256] on button "Run" at bounding box center [426, 252] width 47 height 19
click at [413, 252] on button "Run" at bounding box center [426, 252] width 47 height 19
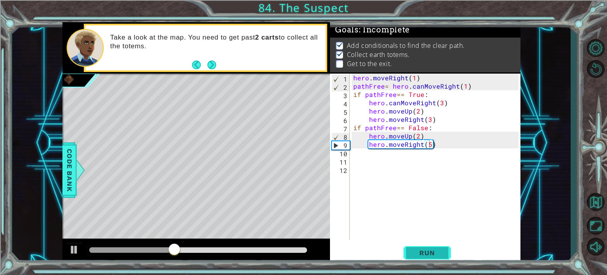
click at [414, 256] on span "Run" at bounding box center [426, 253] width 31 height 8
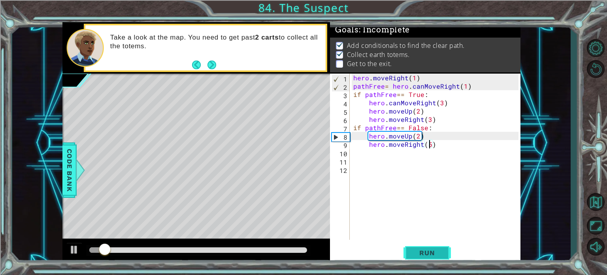
click at [414, 256] on span "Run" at bounding box center [426, 253] width 31 height 8
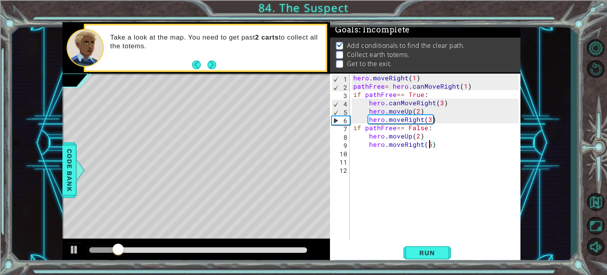
click at [398, 101] on div "hero . moveRight ( 1 ) pathFree = hero . canMoveRight ( 1 ) if pathFree == True…" at bounding box center [437, 164] width 171 height 183
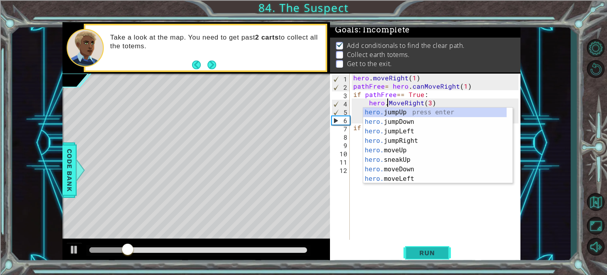
click at [434, 249] on span "Run" at bounding box center [426, 253] width 31 height 8
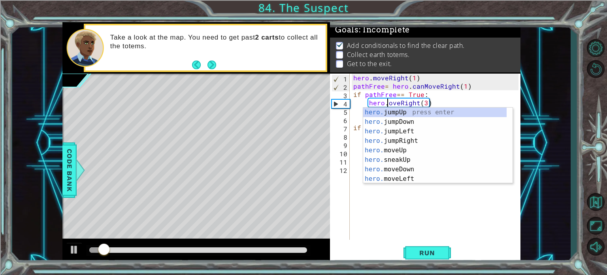
scroll to position [0, 2]
type textarea "hero.moveRight(3)"
click at [433, 247] on button "Run" at bounding box center [426, 252] width 47 height 19
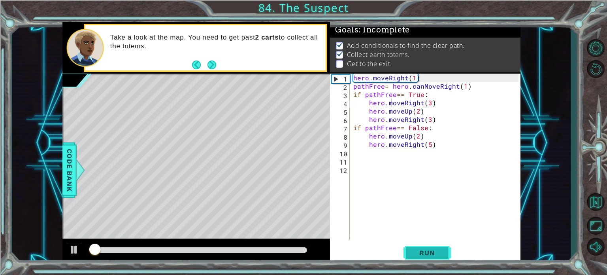
click at [435, 249] on span "Run" at bounding box center [426, 253] width 31 height 8
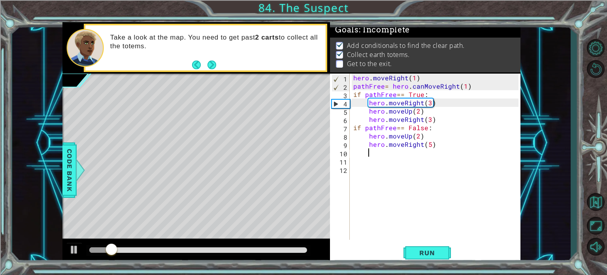
click at [392, 151] on div "hero . moveRight ( 1 ) pathFree = hero . canMoveRight ( 1 ) if pathFree == True…" at bounding box center [437, 164] width 171 height 183
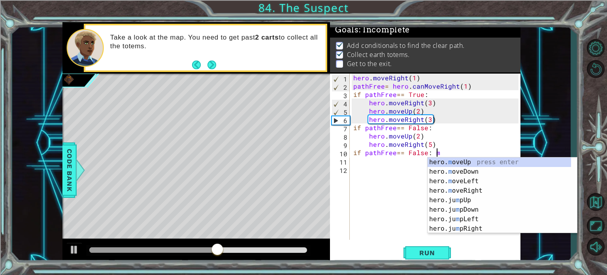
scroll to position [0, 4]
type textarea "if pathFree== False:"
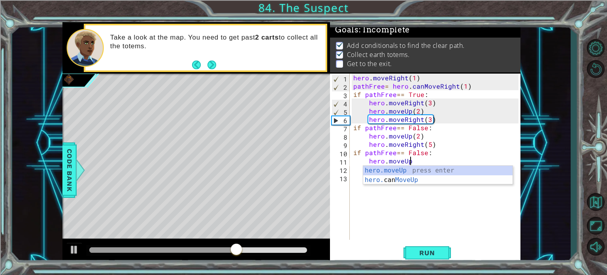
scroll to position [0, 3]
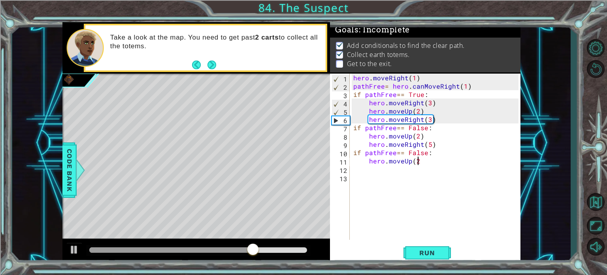
type textarea "hero.moveUp(2)"
type textarea "hero.moveRight(1)"
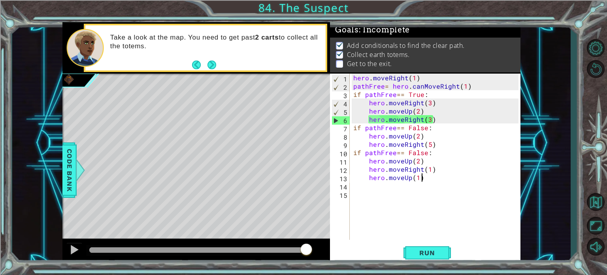
scroll to position [0, 4]
click at [446, 259] on button "Run" at bounding box center [426, 252] width 47 height 19
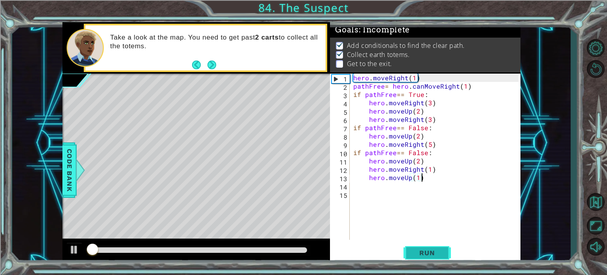
click at [446, 259] on button "Run" at bounding box center [426, 252] width 47 height 19
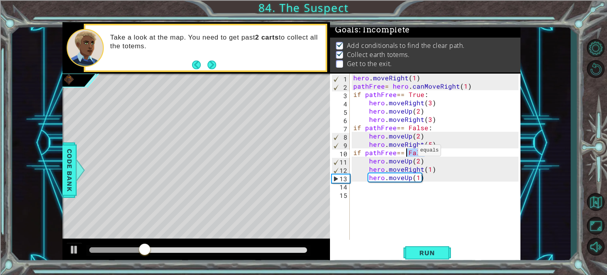
drag, startPoint x: 425, startPoint y: 152, endPoint x: 408, endPoint y: 152, distance: 17.0
click at [408, 152] on div "hero . moveRight ( 1 ) pathFree = hero . canMoveRight ( 1 ) if pathFree == True…" at bounding box center [437, 164] width 171 height 183
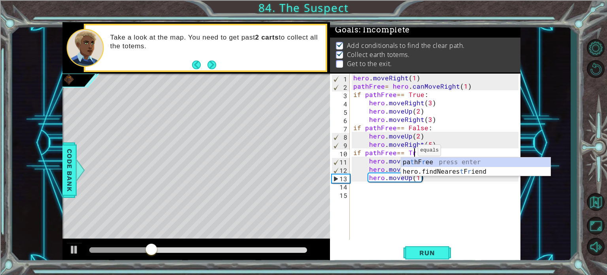
scroll to position [0, 4]
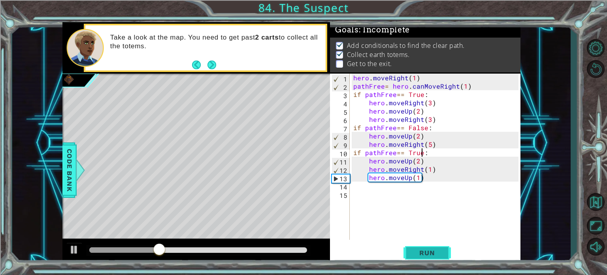
drag, startPoint x: 426, startPoint y: 245, endPoint x: 426, endPoint y: 262, distance: 17.4
click at [426, 249] on button "Run" at bounding box center [426, 252] width 47 height 19
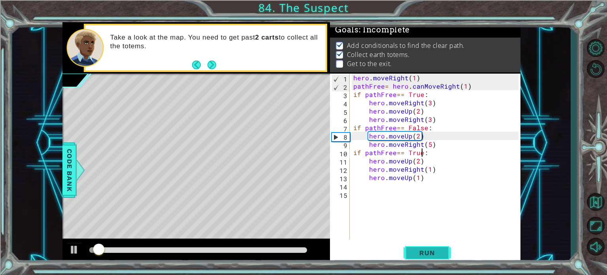
click at [409, 257] on button "Run" at bounding box center [426, 252] width 47 height 19
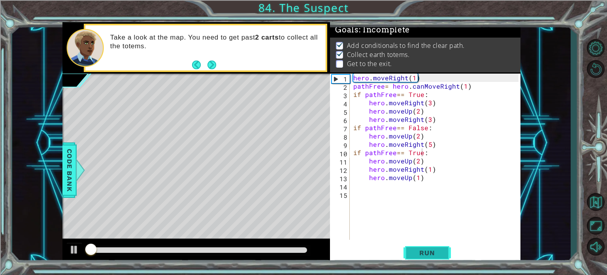
drag, startPoint x: 409, startPoint y: 257, endPoint x: 412, endPoint y: 243, distance: 14.6
click at [411, 250] on button "Run" at bounding box center [426, 252] width 47 height 19
click at [412, 243] on button "Run" at bounding box center [426, 252] width 47 height 19
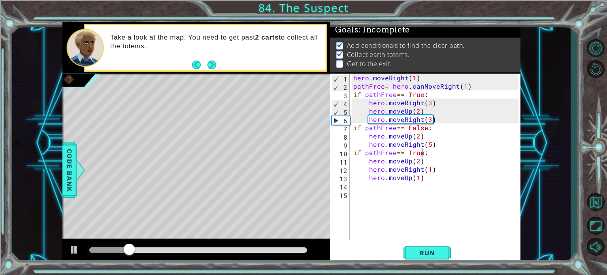
click at [426, 121] on div "hero . moveRight ( 1 ) pathFree = hero . canMoveRight ( 1 ) if pathFree == True…" at bounding box center [437, 164] width 171 height 183
click at [429, 121] on div "hero . moveRight ( 1 ) pathFree = hero . canMoveRight ( 1 ) if pathFree == True…" at bounding box center [437, 164] width 171 height 183
click at [431, 253] on span "Run" at bounding box center [426, 253] width 31 height 8
click at [417, 113] on div "hero . moveRight ( 1 ) pathFree = hero . canMoveRight ( 1 ) if pathFree == True…" at bounding box center [437, 164] width 171 height 183
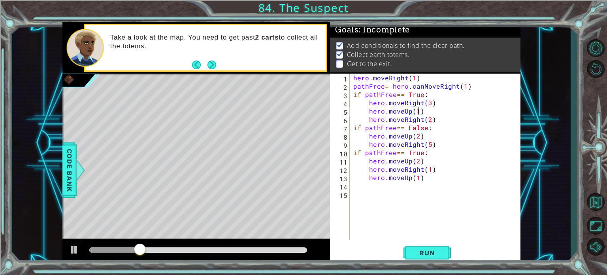
scroll to position [0, 4]
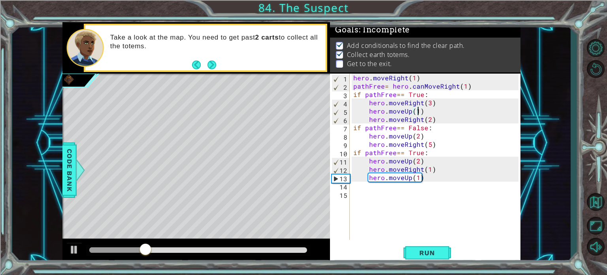
click at [433, 242] on div "hero.moveUp(1) 1 2 3 4 5 6 7 8 9 10 11 12 13 14 15 hero . moveRight ( 1 ) pathF…" at bounding box center [425, 168] width 190 height 190
click at [434, 246] on button "Run" at bounding box center [426, 252] width 47 height 19
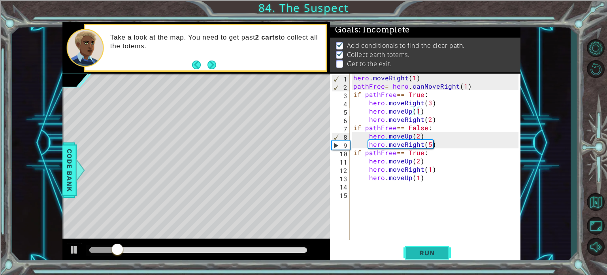
click at [422, 254] on span "Run" at bounding box center [426, 253] width 31 height 8
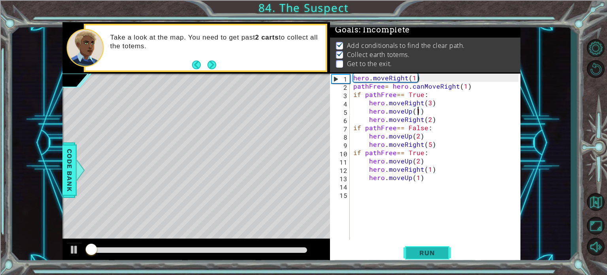
click at [422, 254] on span "Run" at bounding box center [426, 253] width 31 height 8
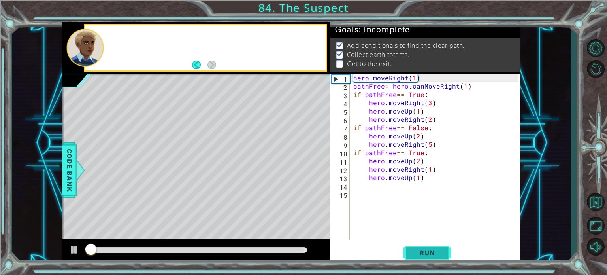
click at [422, 254] on span "Run" at bounding box center [426, 253] width 31 height 8
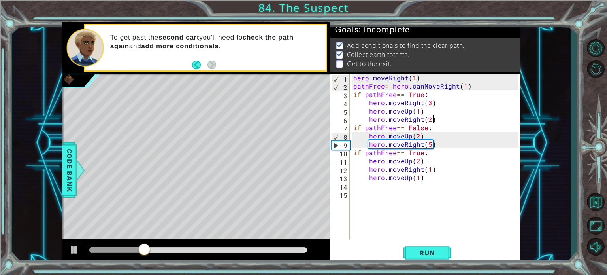
click at [432, 120] on div "hero . moveRight ( 1 ) pathFree = hero . canMoveRight ( 1 ) if pathFree == True…" at bounding box center [437, 164] width 171 height 183
type textarea "hero.moveRight(2)"
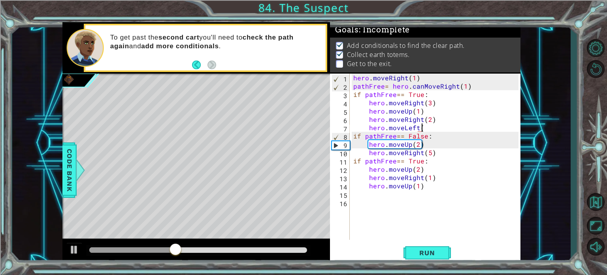
scroll to position [0, 4]
type textarea "hero.moveLeft(3)"
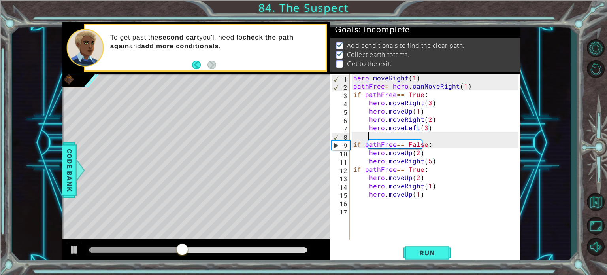
scroll to position [0, 0]
type textarea "hero.moveUp(1)"
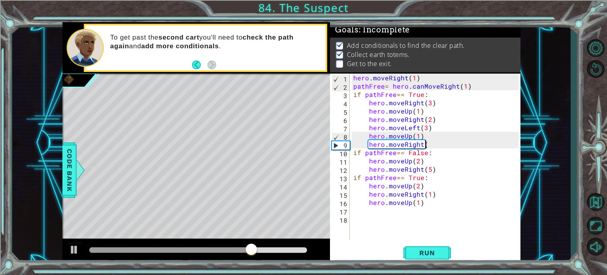
scroll to position [0, 4]
type textarea "hero.moveRight(3)"
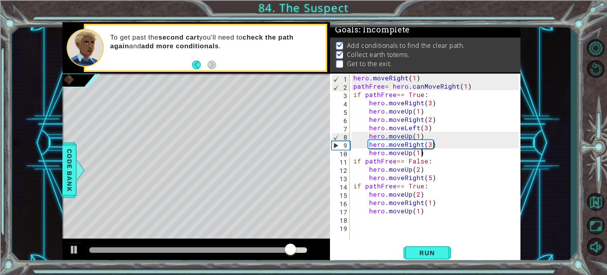
scroll to position [0, 4]
click at [434, 249] on span "Run" at bounding box center [426, 253] width 31 height 8
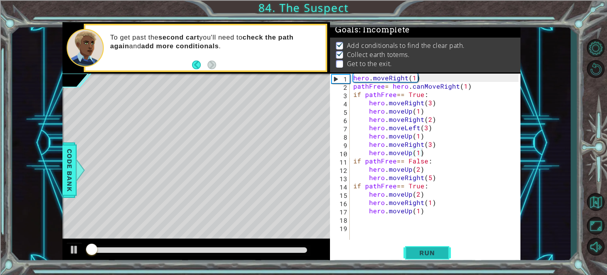
click at [434, 249] on span "Run" at bounding box center [426, 253] width 31 height 8
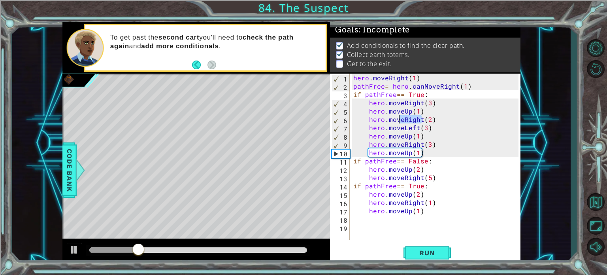
drag, startPoint x: 422, startPoint y: 120, endPoint x: 400, endPoint y: 115, distance: 22.5
click at [400, 115] on div "hero . moveRight ( 1 ) pathFree = hero . canMoveRight ( 1 ) if pathFree == True…" at bounding box center [437, 164] width 171 height 183
type textarea "hero.moveRight(2)"
drag, startPoint x: 440, startPoint y: 120, endPoint x: 366, endPoint y: 118, distance: 73.9
click at [366, 118] on div "hero . moveRight ( 1 ) pathFree = hero . canMoveRight ( 1 ) if pathFree == True…" at bounding box center [437, 164] width 171 height 183
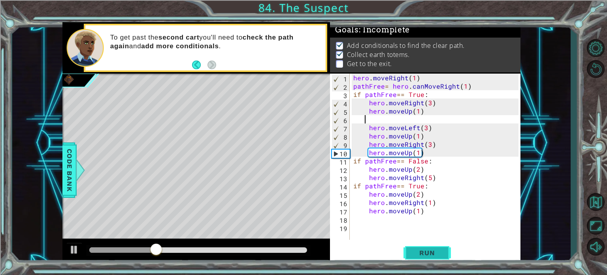
scroll to position [0, 0]
click at [439, 249] on span "Run" at bounding box center [426, 253] width 31 height 8
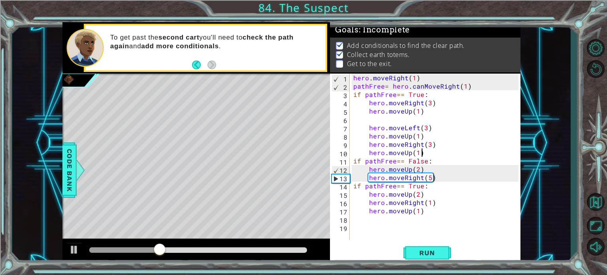
click at [423, 156] on div "hero . moveRight ( 1 ) pathFree = hero . canMoveRight ( 1 ) if pathFree == True…" at bounding box center [437, 164] width 171 height 183
click at [437, 176] on div "hero . moveRight ( 1 ) pathFree = hero . canMoveRight ( 1 ) if pathFree == True…" at bounding box center [437, 164] width 171 height 183
type textarea "hero.moveRight(5)"
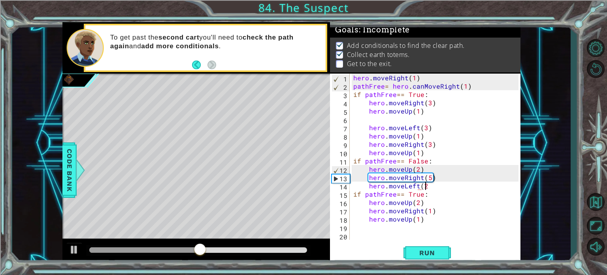
scroll to position [0, 4]
type textarea "hero.moveLeft(2)"
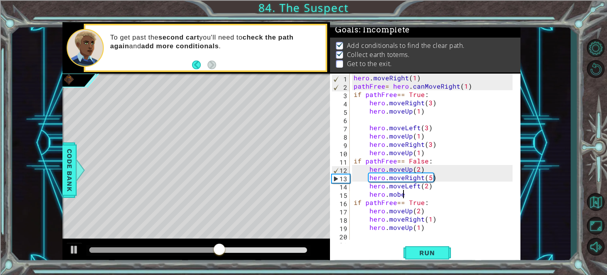
scroll to position [0, 2]
type textarea "hero.moveUp(1)"
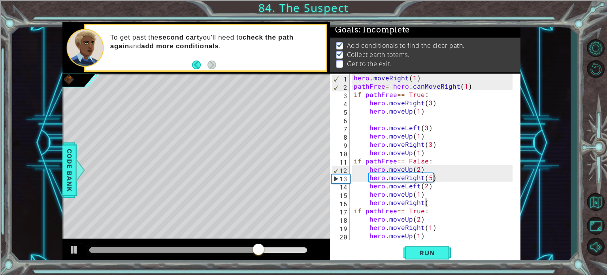
scroll to position [0, 4]
type textarea "hero.moveRight(3)"
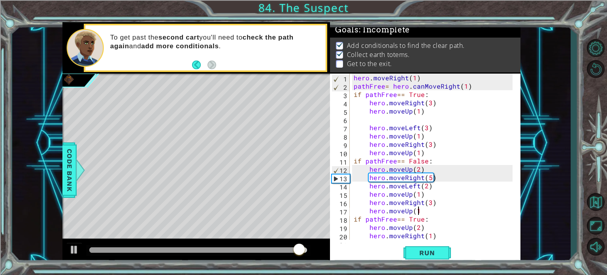
scroll to position [0, 4]
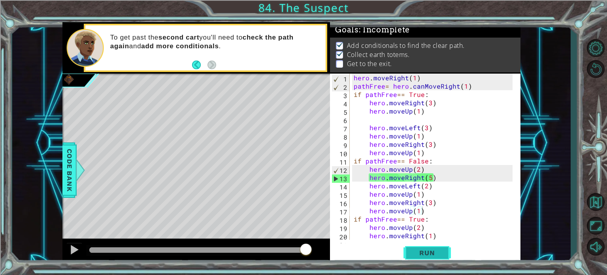
click at [431, 246] on button "Run" at bounding box center [426, 252] width 47 height 19
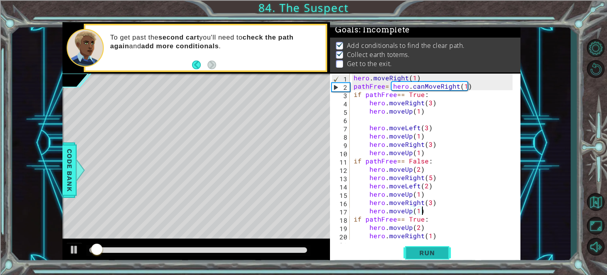
click at [431, 246] on button "Run" at bounding box center [426, 252] width 47 height 19
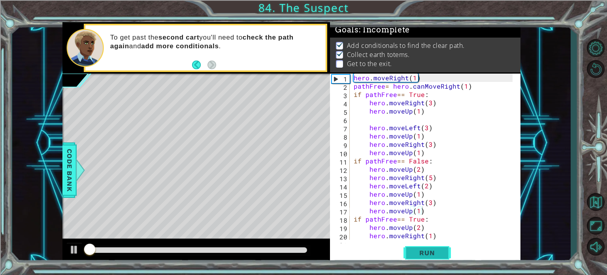
click at [431, 246] on button "Run" at bounding box center [426, 252] width 47 height 19
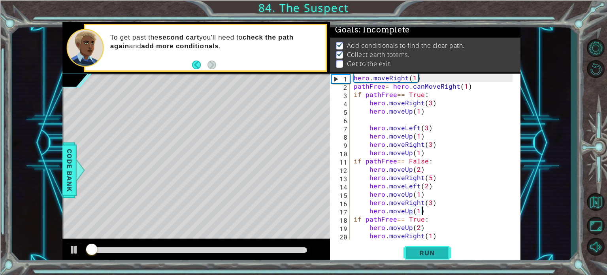
click at [431, 246] on button "Run" at bounding box center [426, 252] width 47 height 19
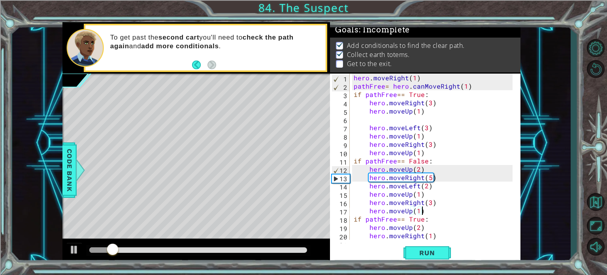
click at [417, 207] on div "hero . moveRight ( 1 ) pathFree = hero . canMoveRight ( 1 ) if pathFree == True…" at bounding box center [434, 164] width 164 height 183
click at [426, 257] on button "Run" at bounding box center [426, 252] width 47 height 19
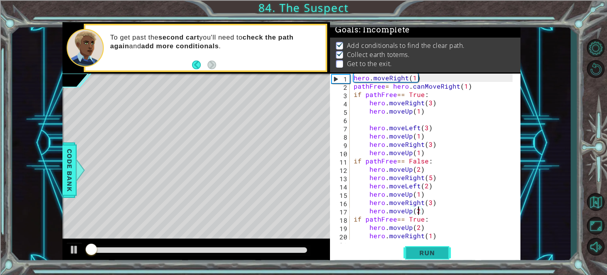
click at [427, 255] on span "Run" at bounding box center [426, 253] width 31 height 8
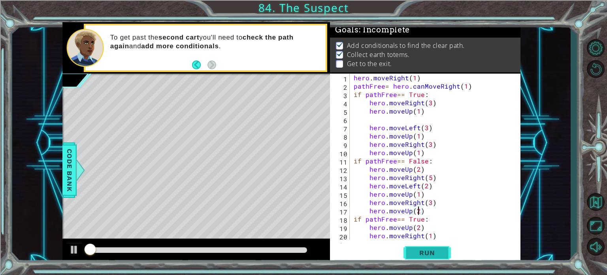
click at [427, 255] on span "Run" at bounding box center [426, 253] width 31 height 8
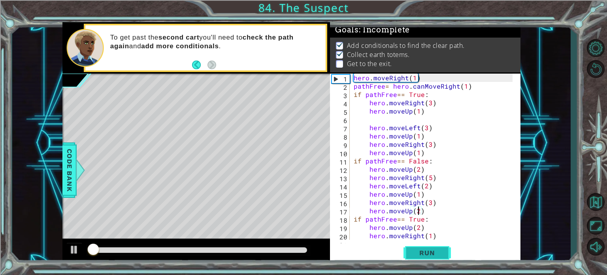
click at [427, 255] on span "Run" at bounding box center [426, 253] width 31 height 8
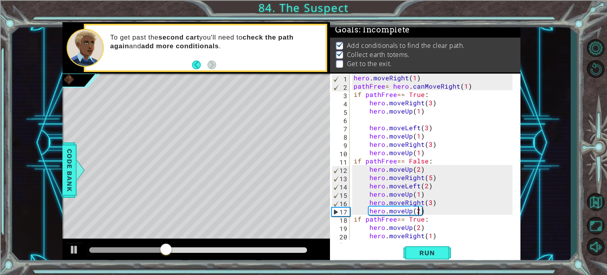
click at [415, 196] on div "hero . moveRight ( 1 ) pathFree = hero . canMoveRight ( 1 ) if pathFree == True…" at bounding box center [434, 164] width 164 height 183
click at [418, 196] on div "hero . moveRight ( 1 ) pathFree = hero . canMoveRight ( 1 ) if pathFree == True…" at bounding box center [434, 164] width 164 height 183
drag, startPoint x: 424, startPoint y: 209, endPoint x: 357, endPoint y: 212, distance: 66.8
click at [356, 212] on div "hero . moveRight ( 1 ) pathFree = hero . canMoveRight ( 1 ) if pathFree == True…" at bounding box center [434, 164] width 164 height 183
type textarea "hero.moveUp(2)"
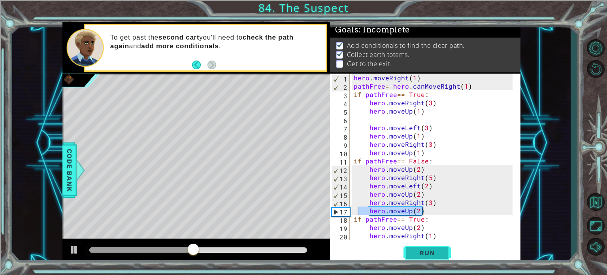
click at [431, 254] on span "Run" at bounding box center [426, 253] width 31 height 8
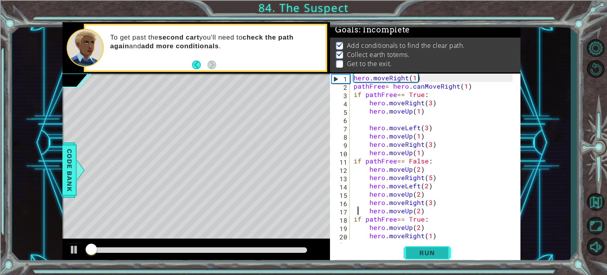
click at [431, 254] on span "Run" at bounding box center [426, 253] width 31 height 8
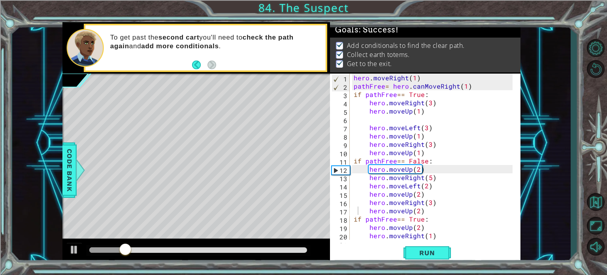
click at [296, 254] on div at bounding box center [198, 250] width 224 height 11
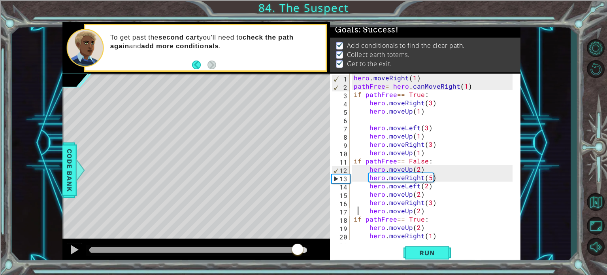
click at [298, 249] on div at bounding box center [198, 250] width 218 height 6
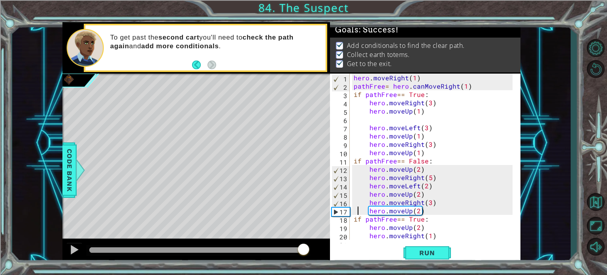
drag, startPoint x: 304, startPoint y: 249, endPoint x: 309, endPoint y: 251, distance: 5.0
click at [305, 250] on div at bounding box center [303, 250] width 14 height 14
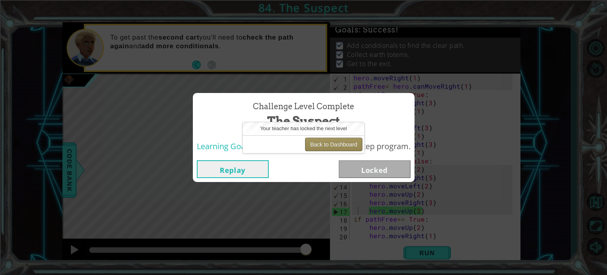
click at [343, 145] on button "Back to Dashboard" at bounding box center [333, 143] width 57 height 13
click at [327, 147] on button "Back to Dashboard" at bounding box center [333, 143] width 57 height 13
click at [321, 147] on button "Back to Dashboard" at bounding box center [333, 143] width 57 height 13
